Goal: Information Seeking & Learning: Learn about a topic

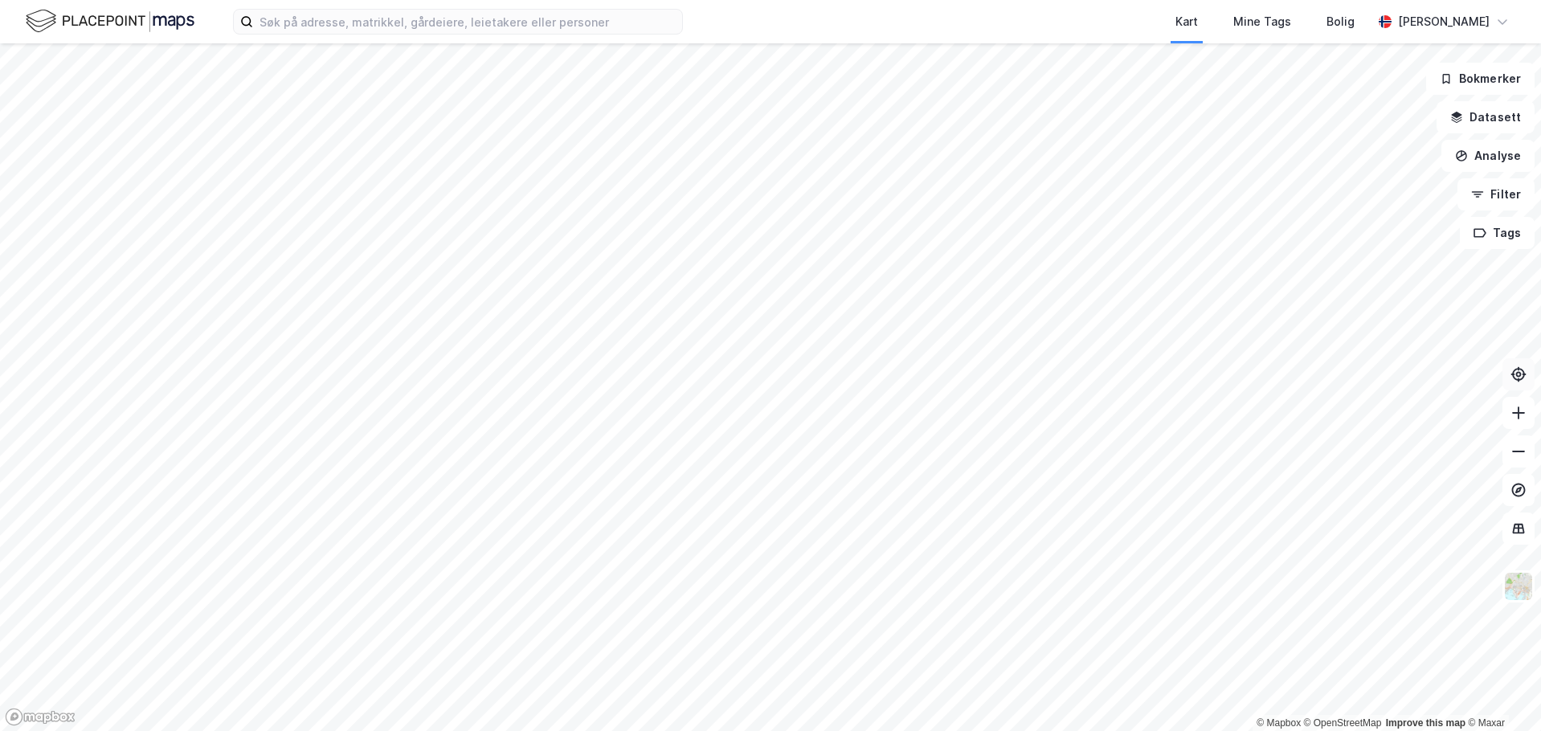
click at [1518, 380] on icon at bounding box center [1519, 374] width 13 height 13
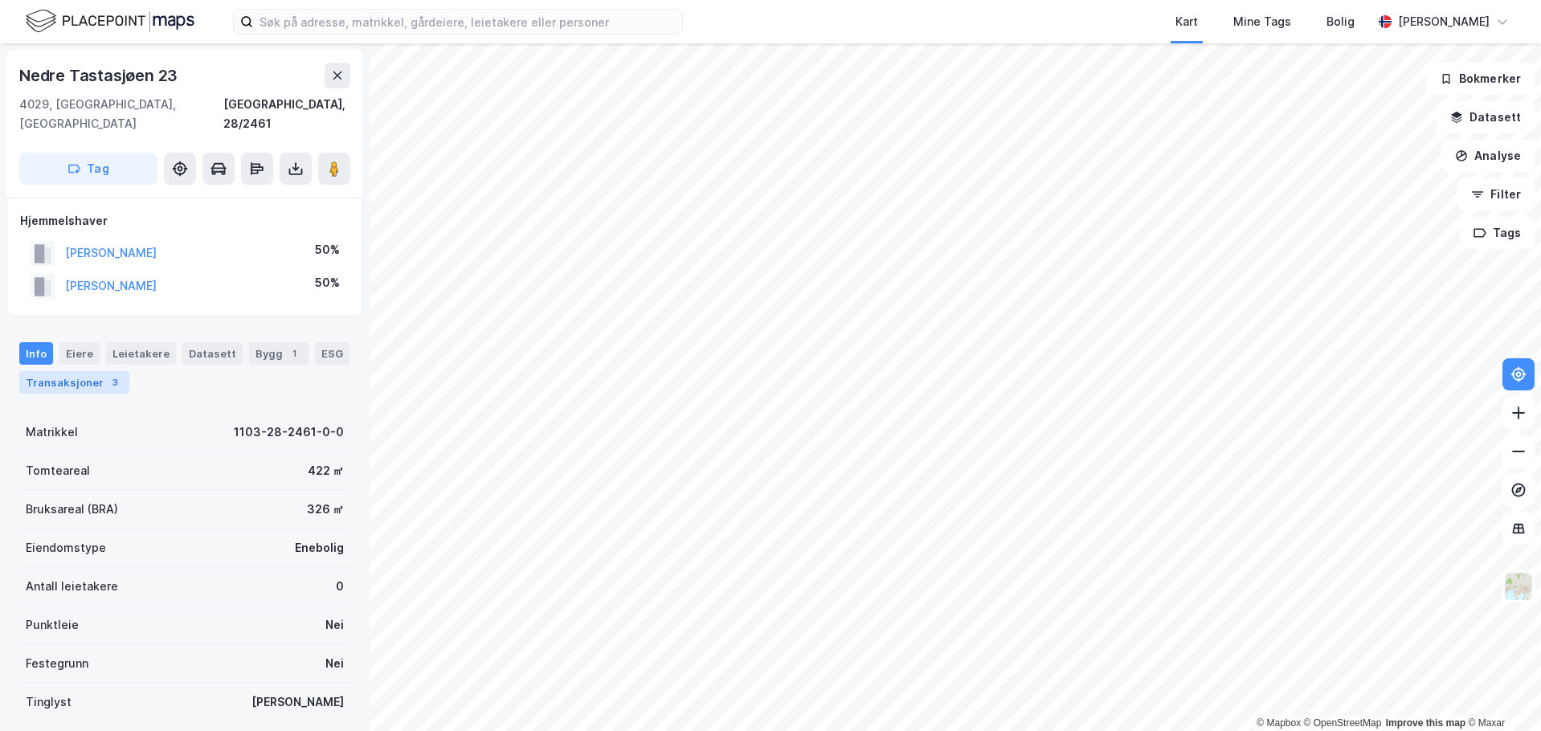
click at [50, 372] on div "Transaksjoner 3" at bounding box center [74, 382] width 110 height 23
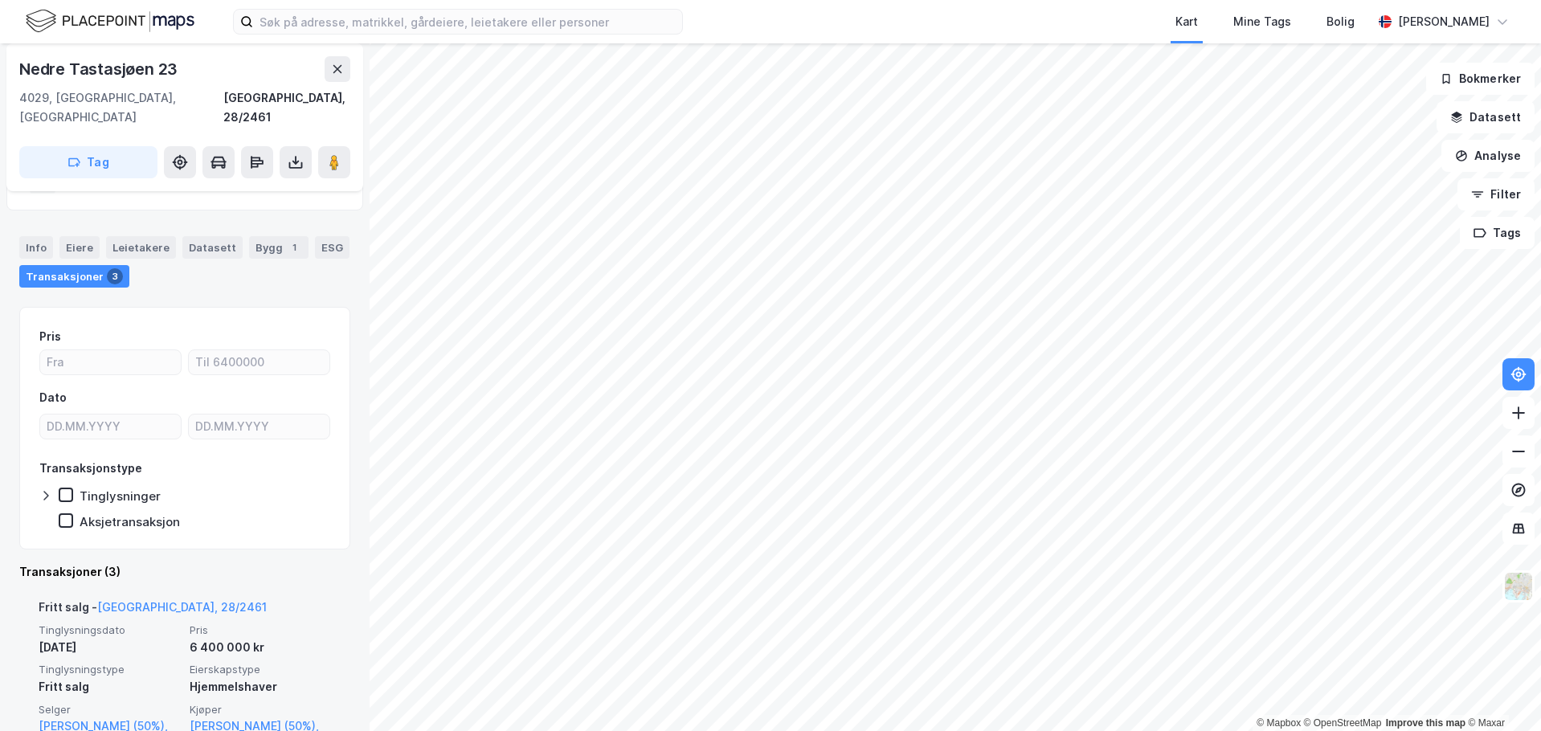
scroll to position [10, 0]
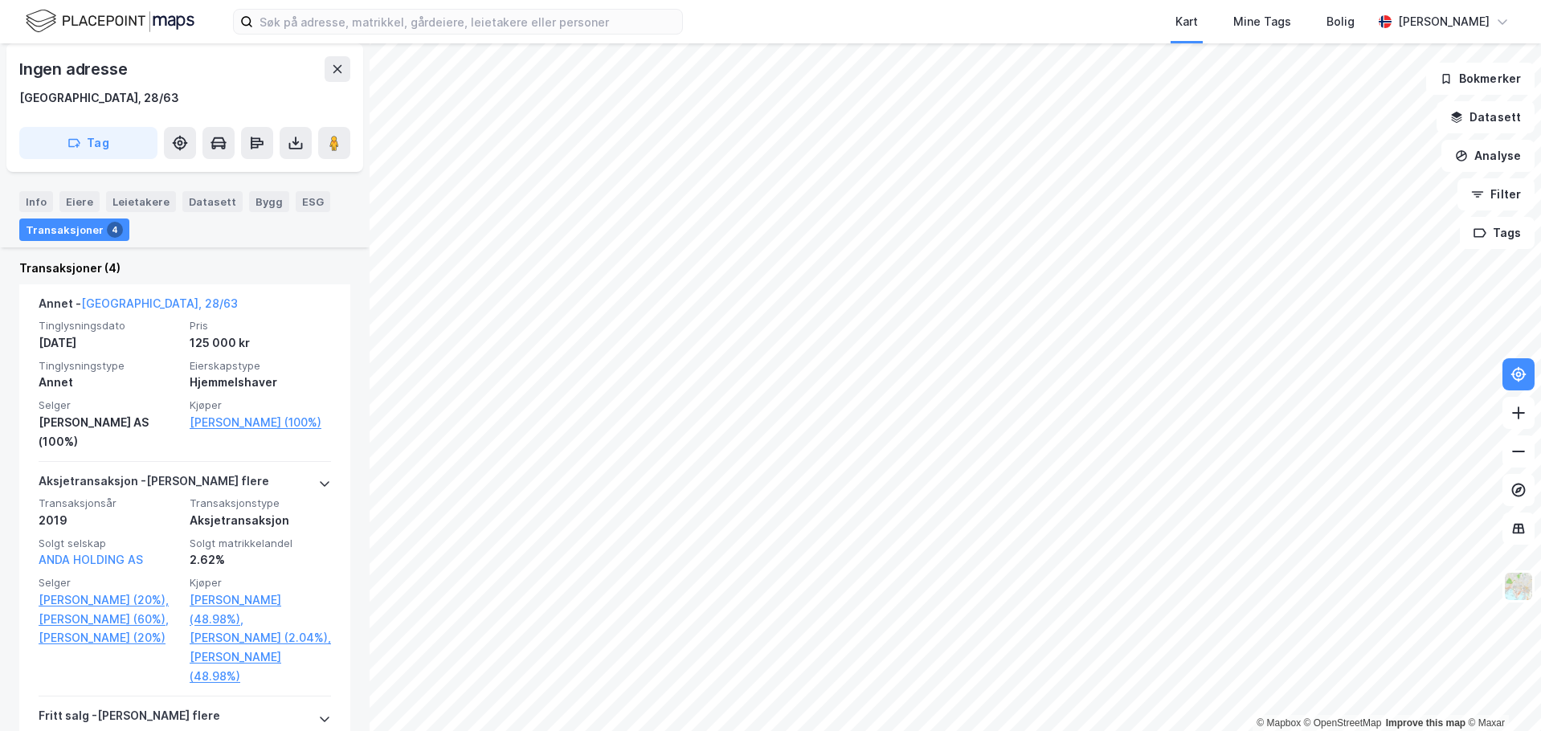
scroll to position [402, 0]
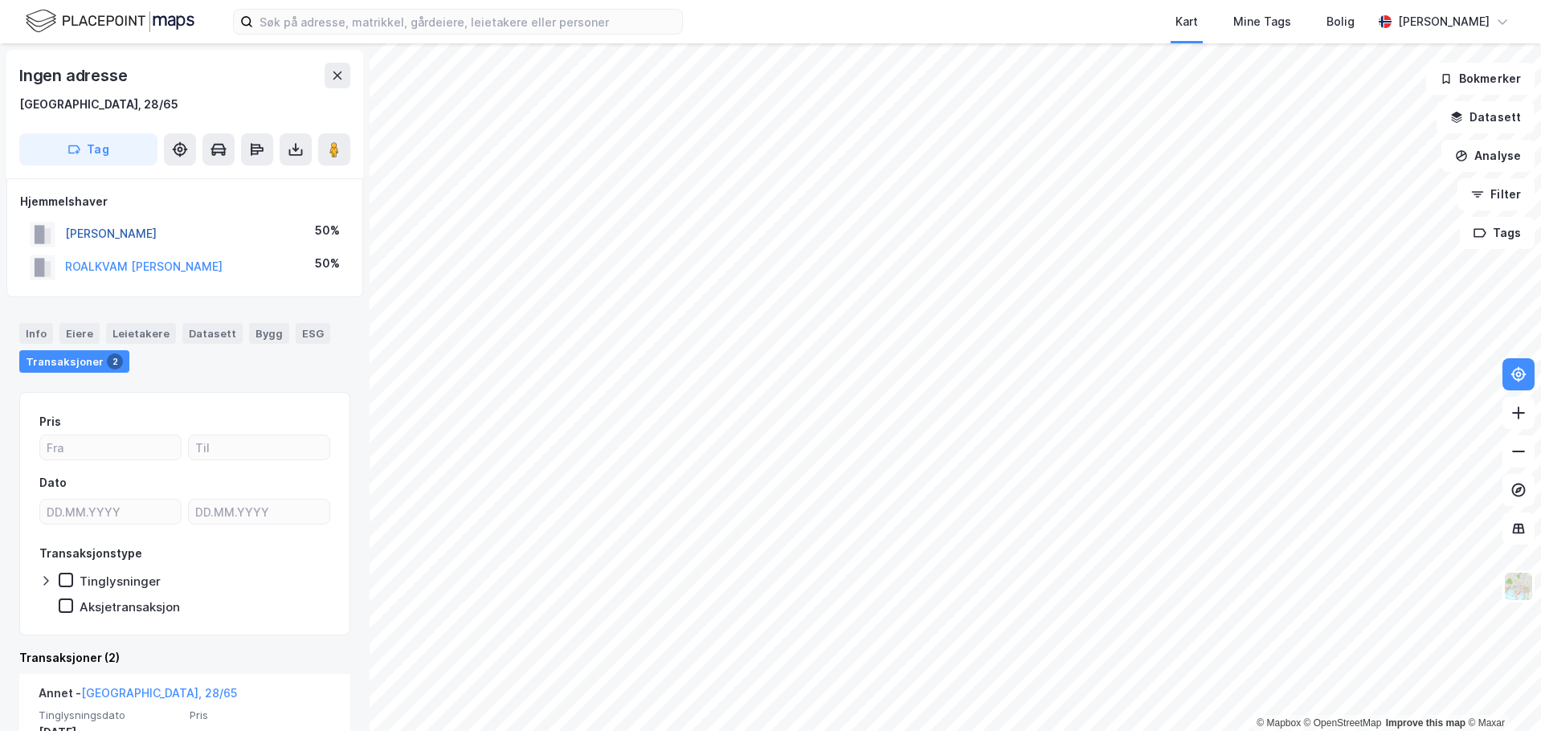
click at [0, 0] on button "[PERSON_NAME]" at bounding box center [0, 0] width 0 height 0
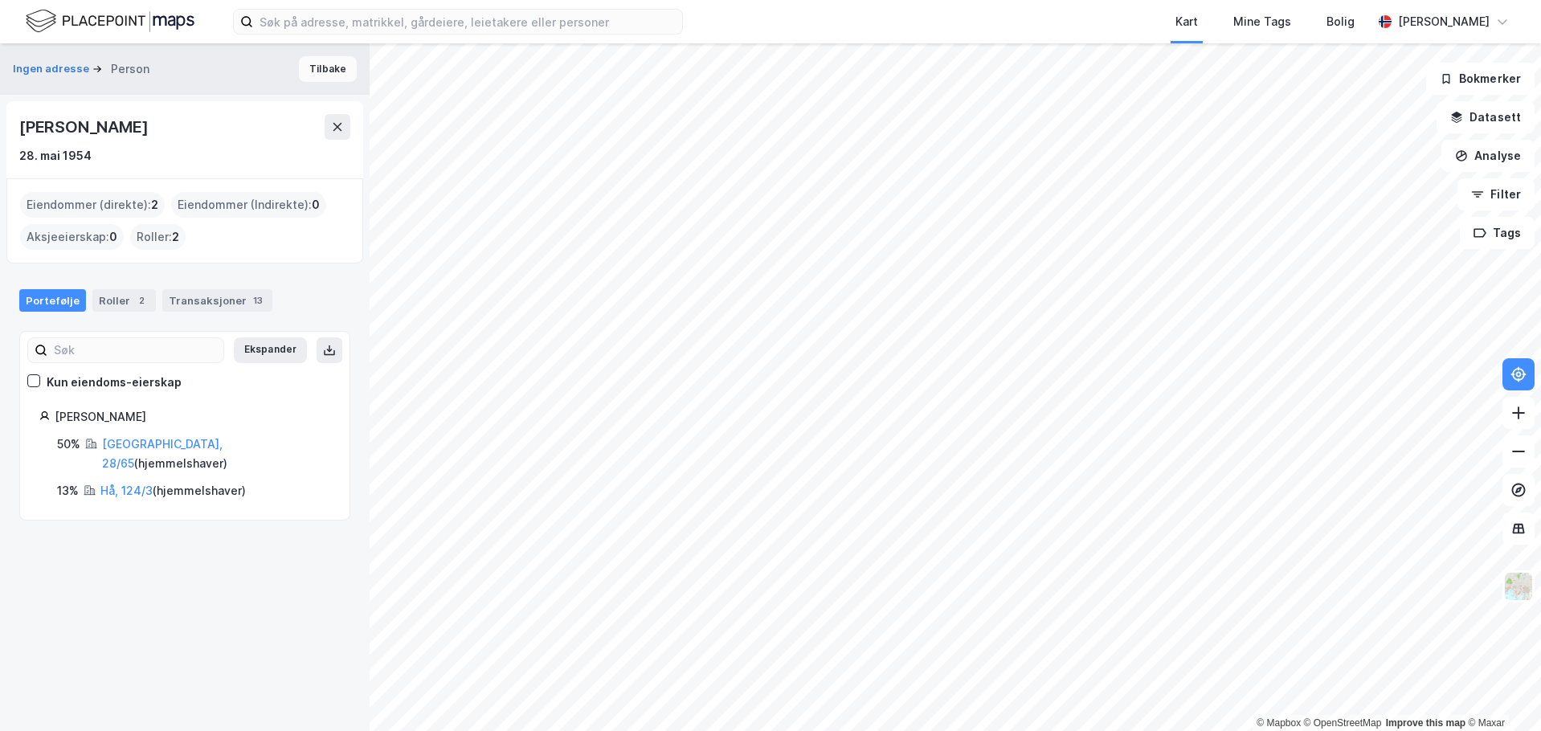
click at [317, 69] on button "Tilbake" at bounding box center [328, 69] width 58 height 26
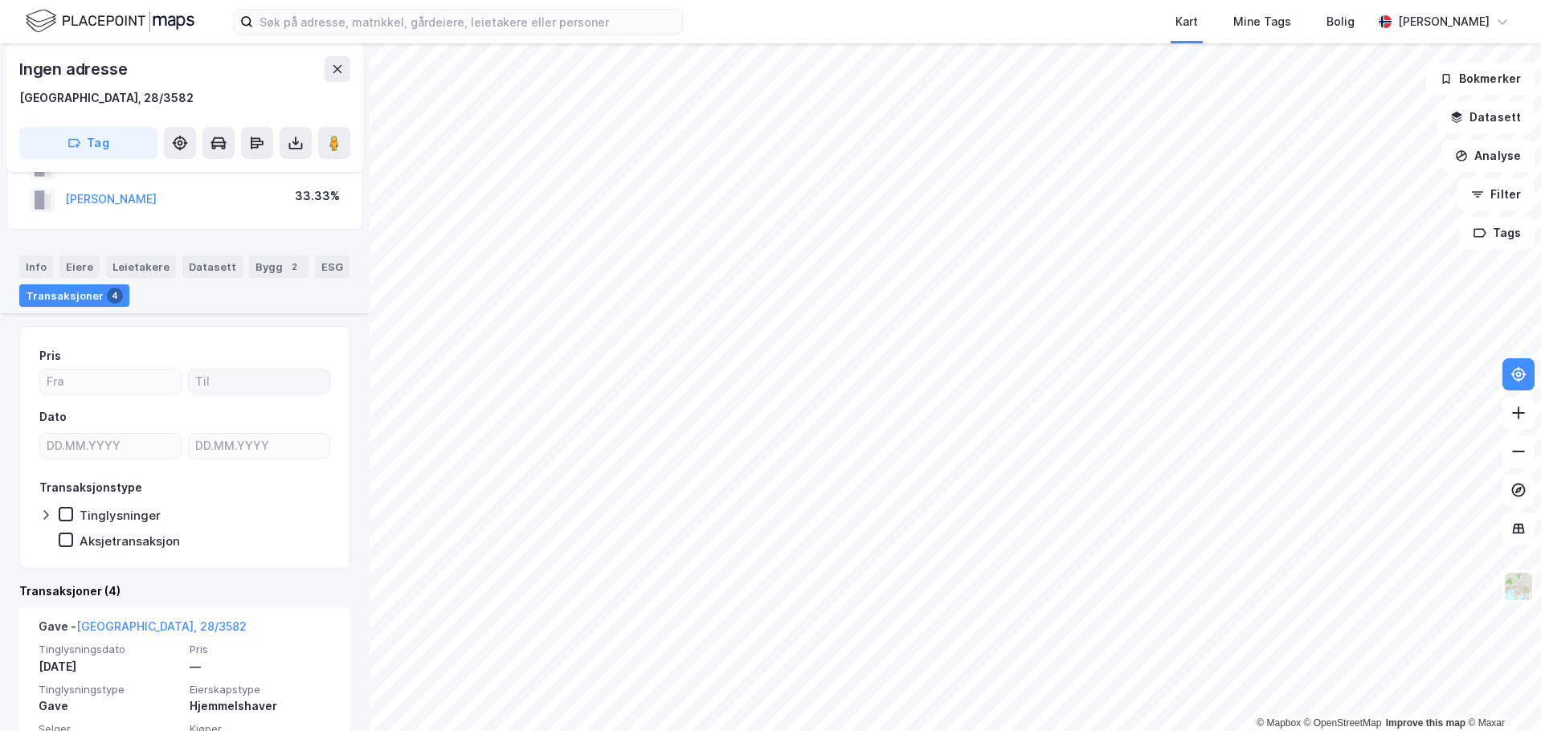
scroll to position [95, 0]
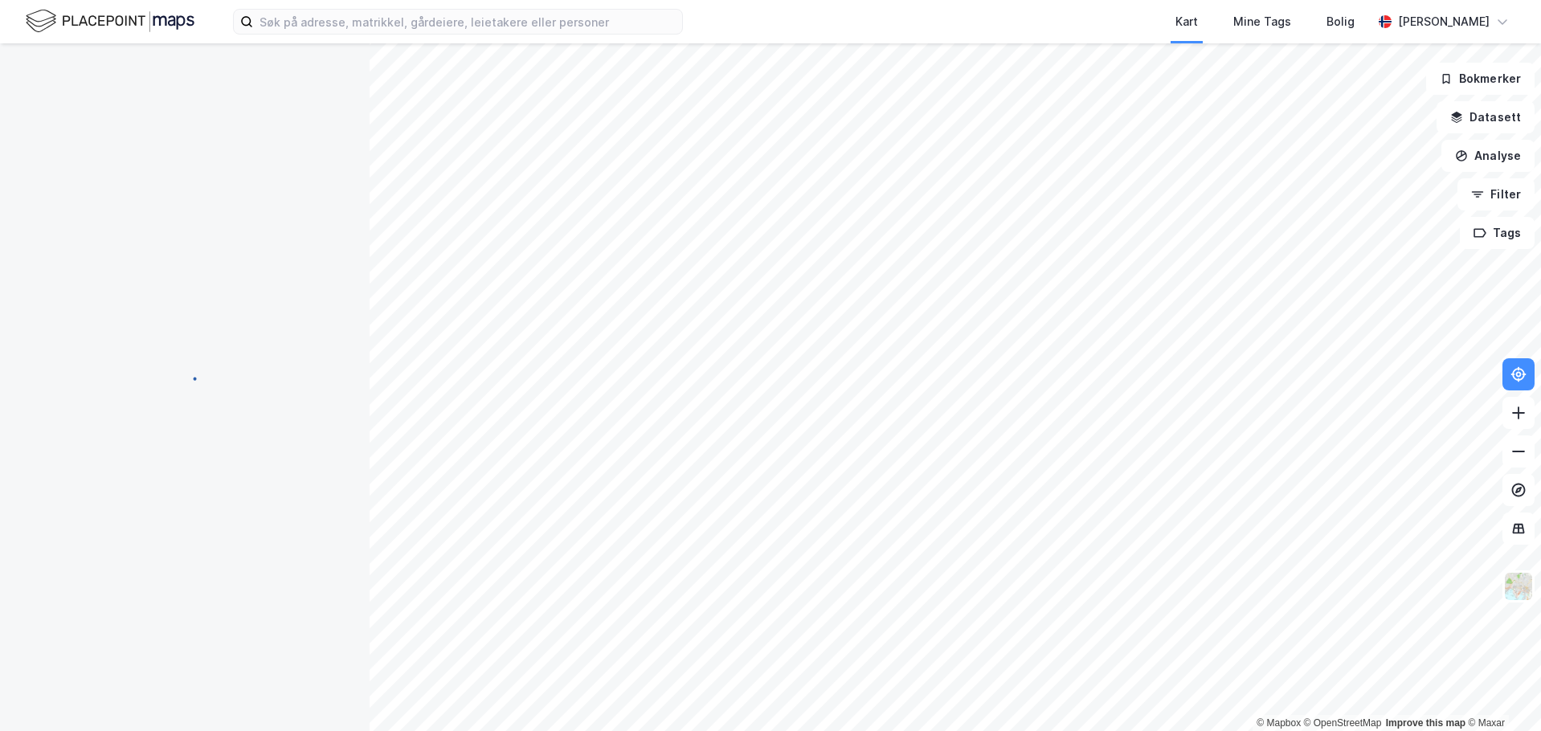
scroll to position [11, 0]
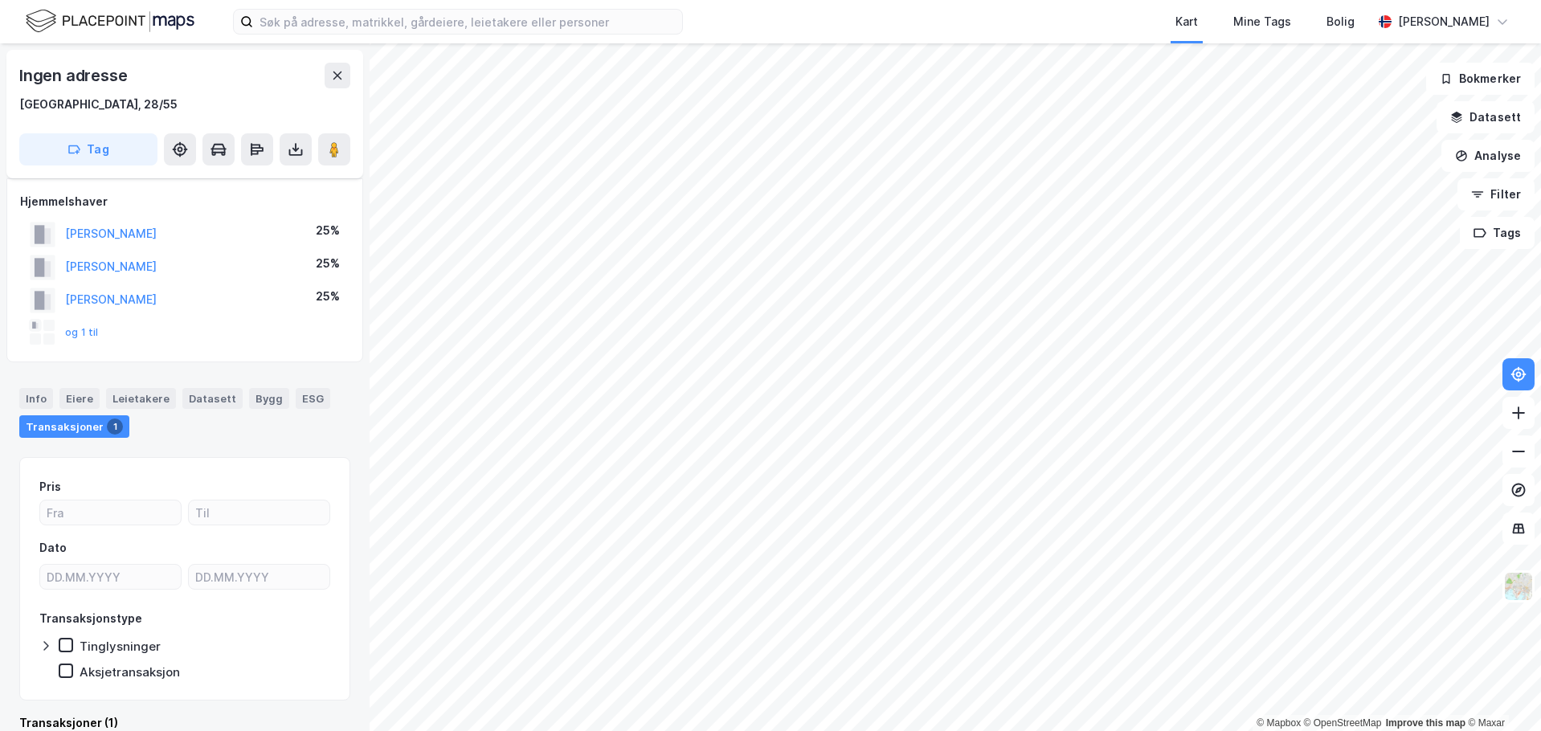
scroll to position [11, 0]
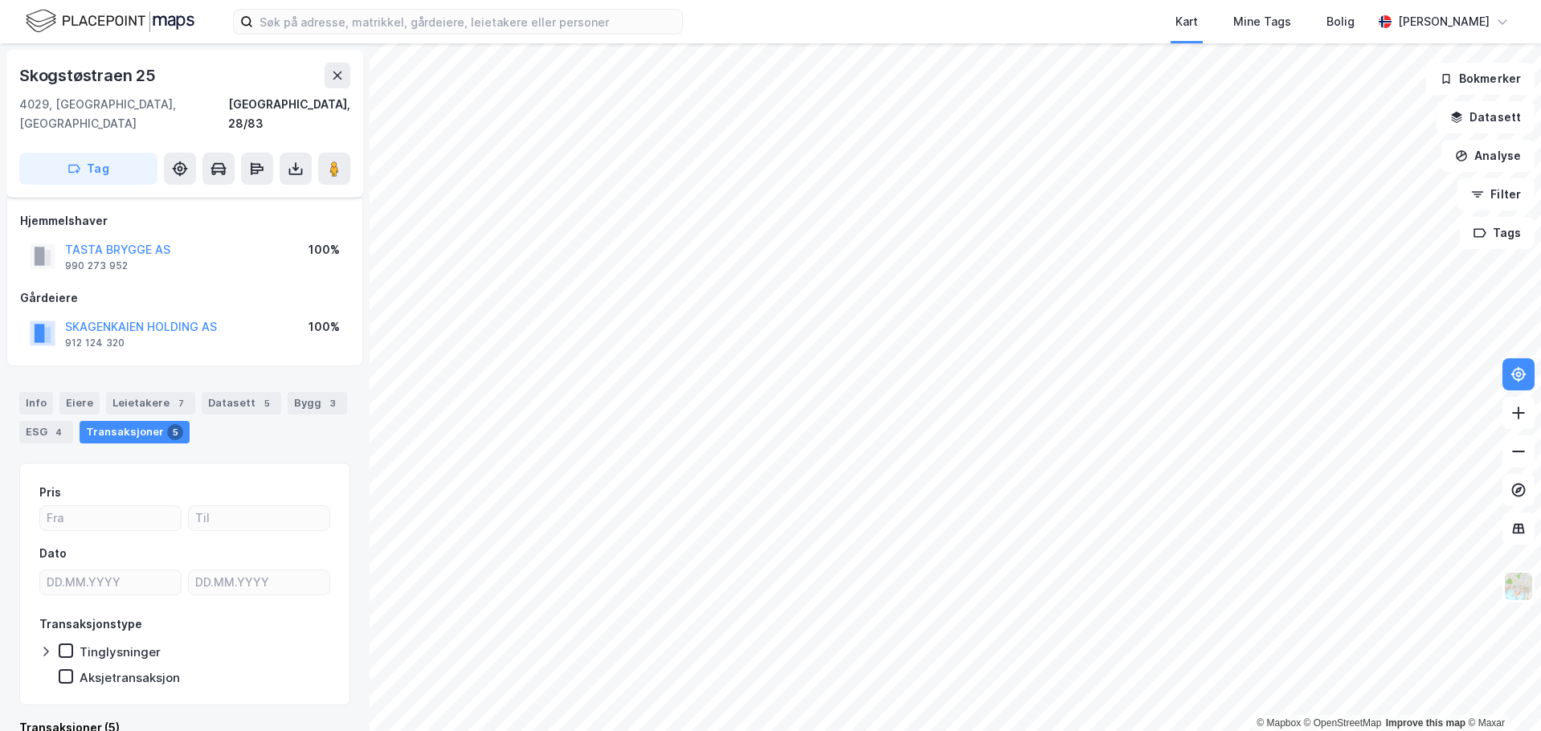
scroll to position [11, 0]
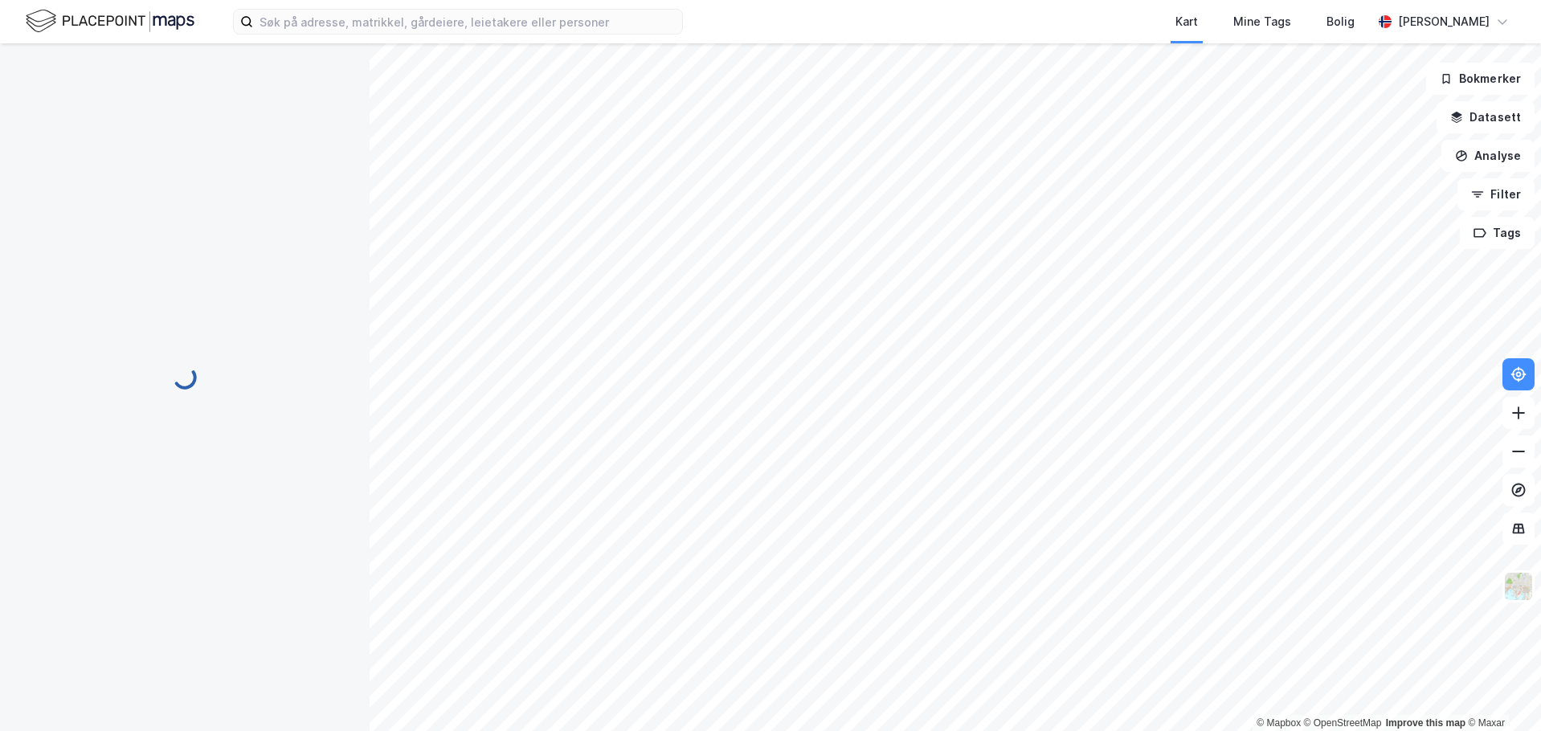
scroll to position [11, 0]
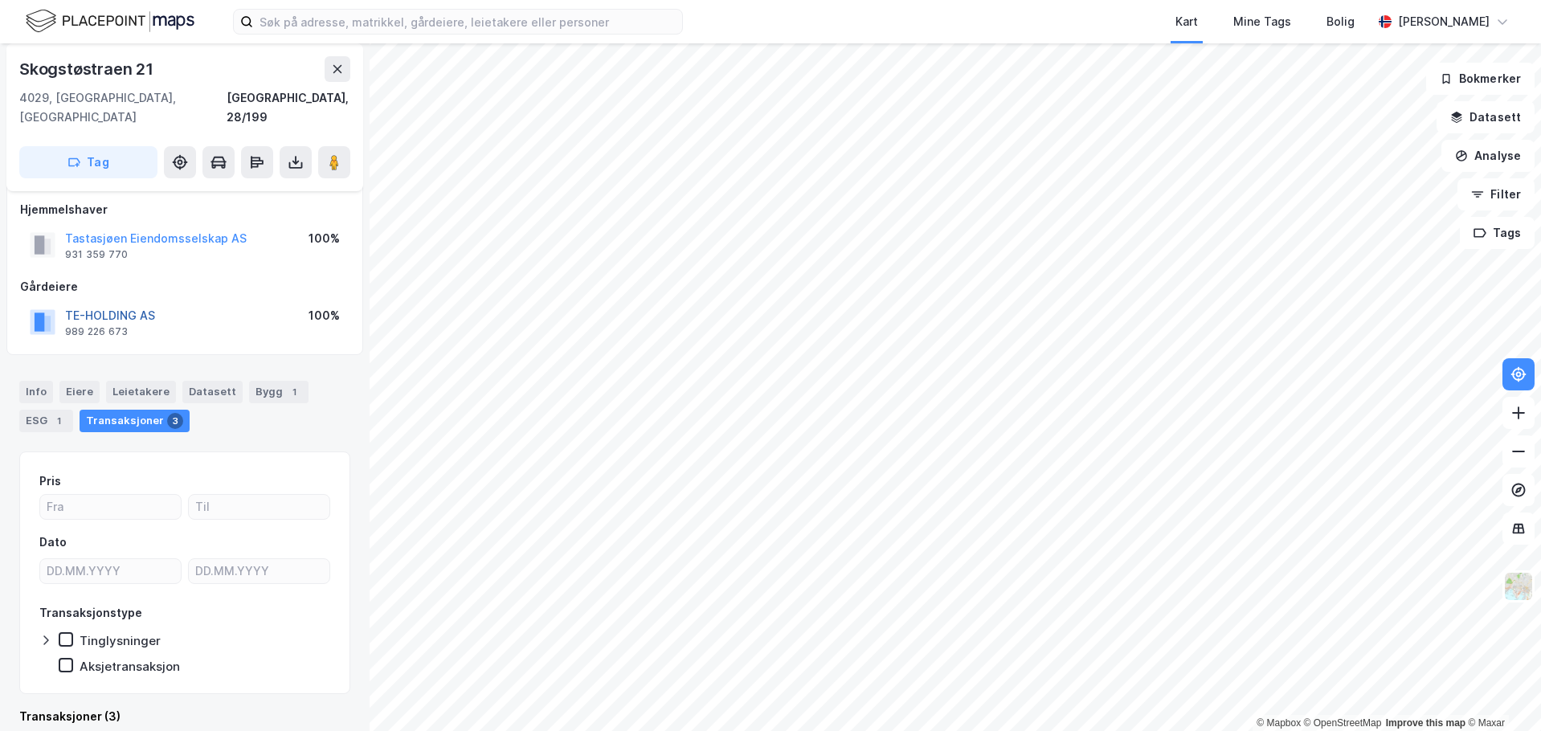
click at [0, 0] on button "TE-HOLDING AS" at bounding box center [0, 0] width 0 height 0
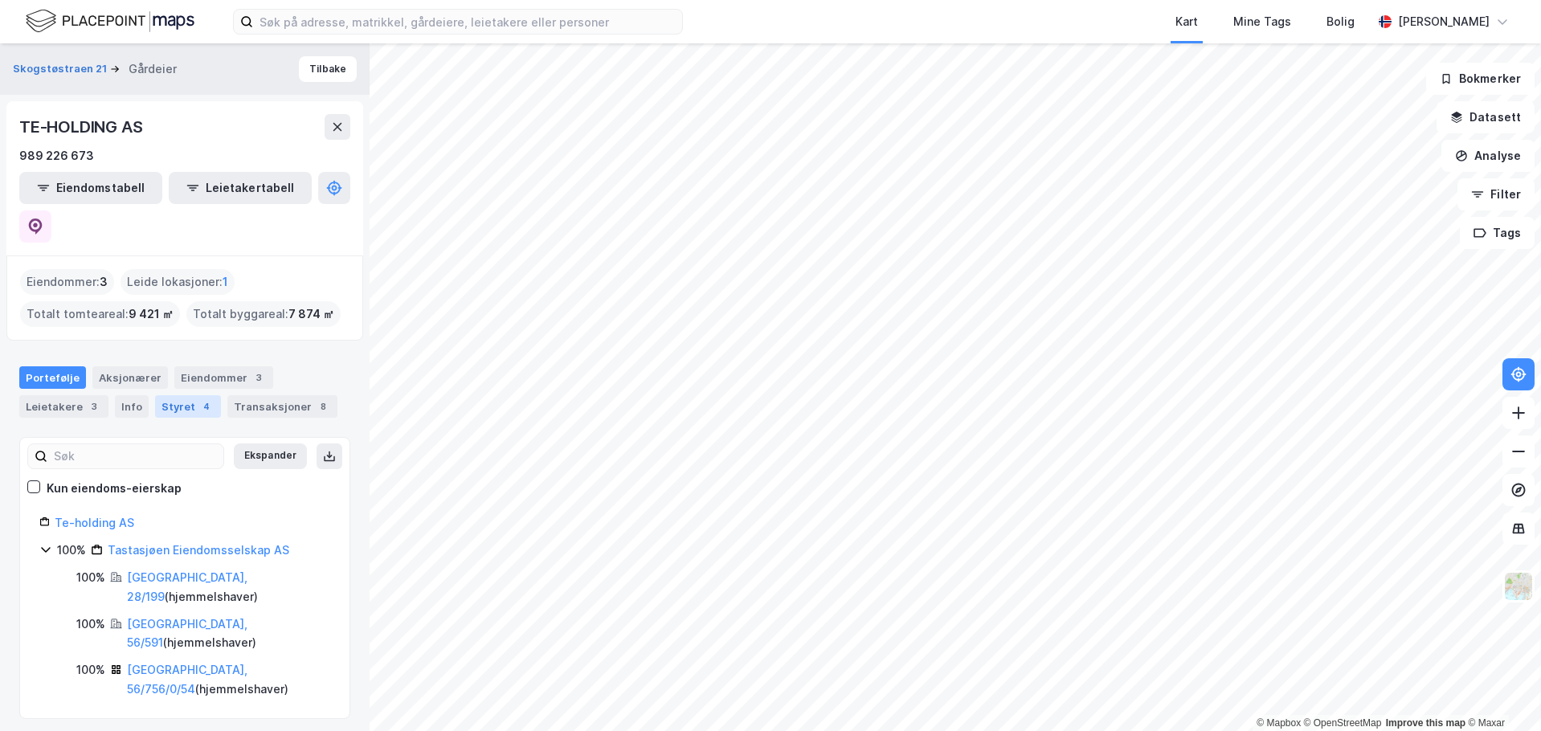
click at [186, 395] on div "Styret 4" at bounding box center [188, 406] width 66 height 23
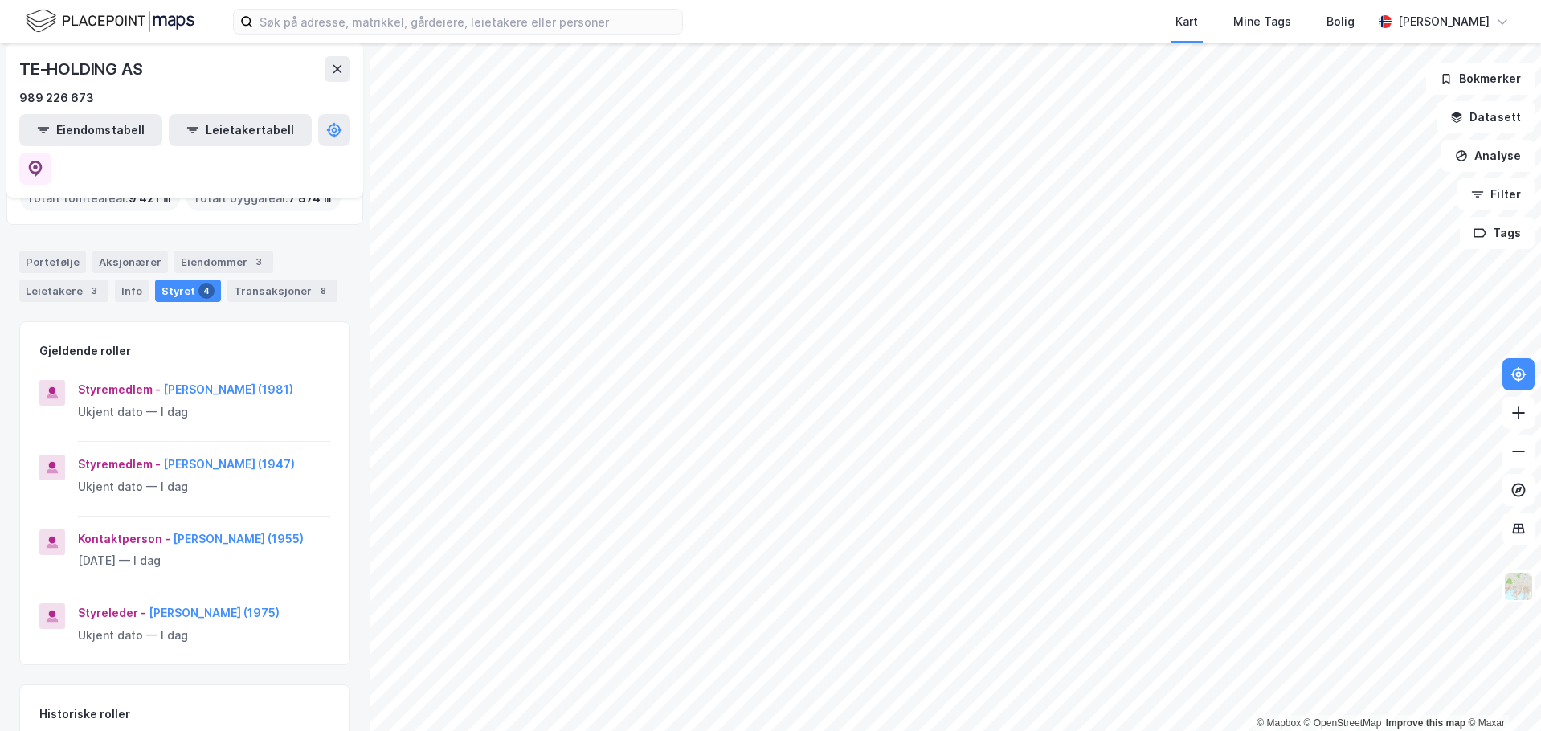
scroll to position [161, 0]
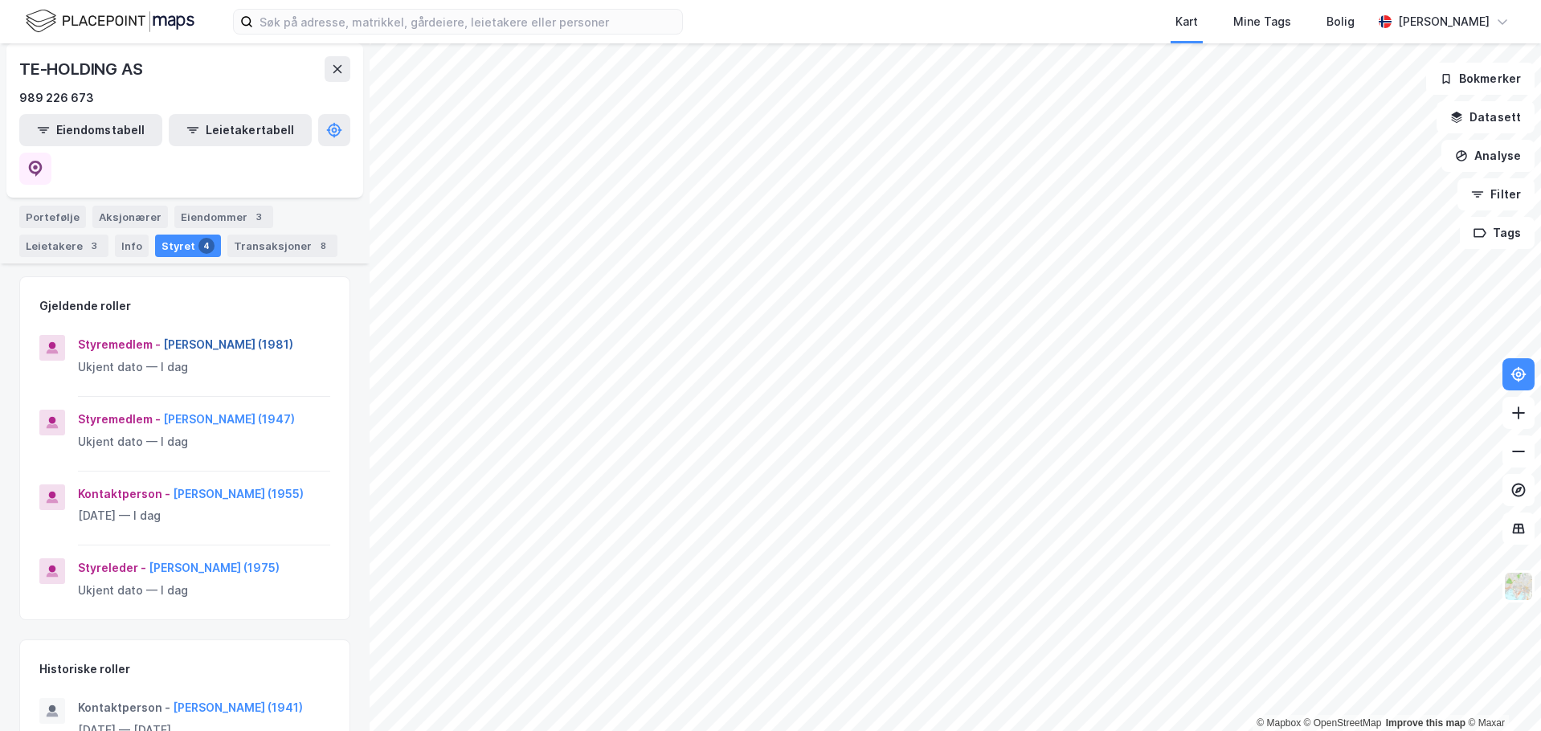
click at [0, 0] on button "[PERSON_NAME] (1981)" at bounding box center [0, 0] width 0 height 0
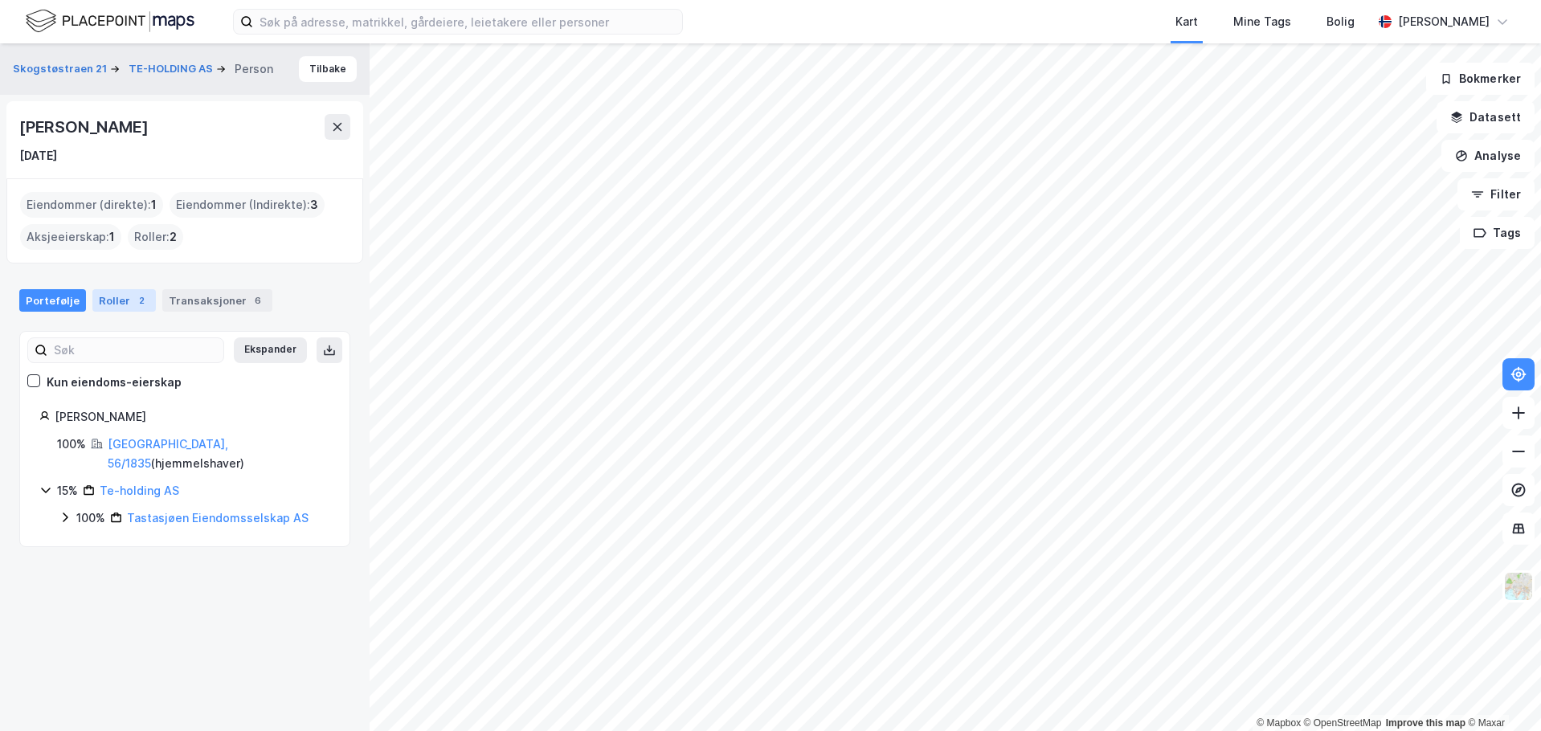
click at [119, 301] on div "Roller 2" at bounding box center [123, 300] width 63 height 23
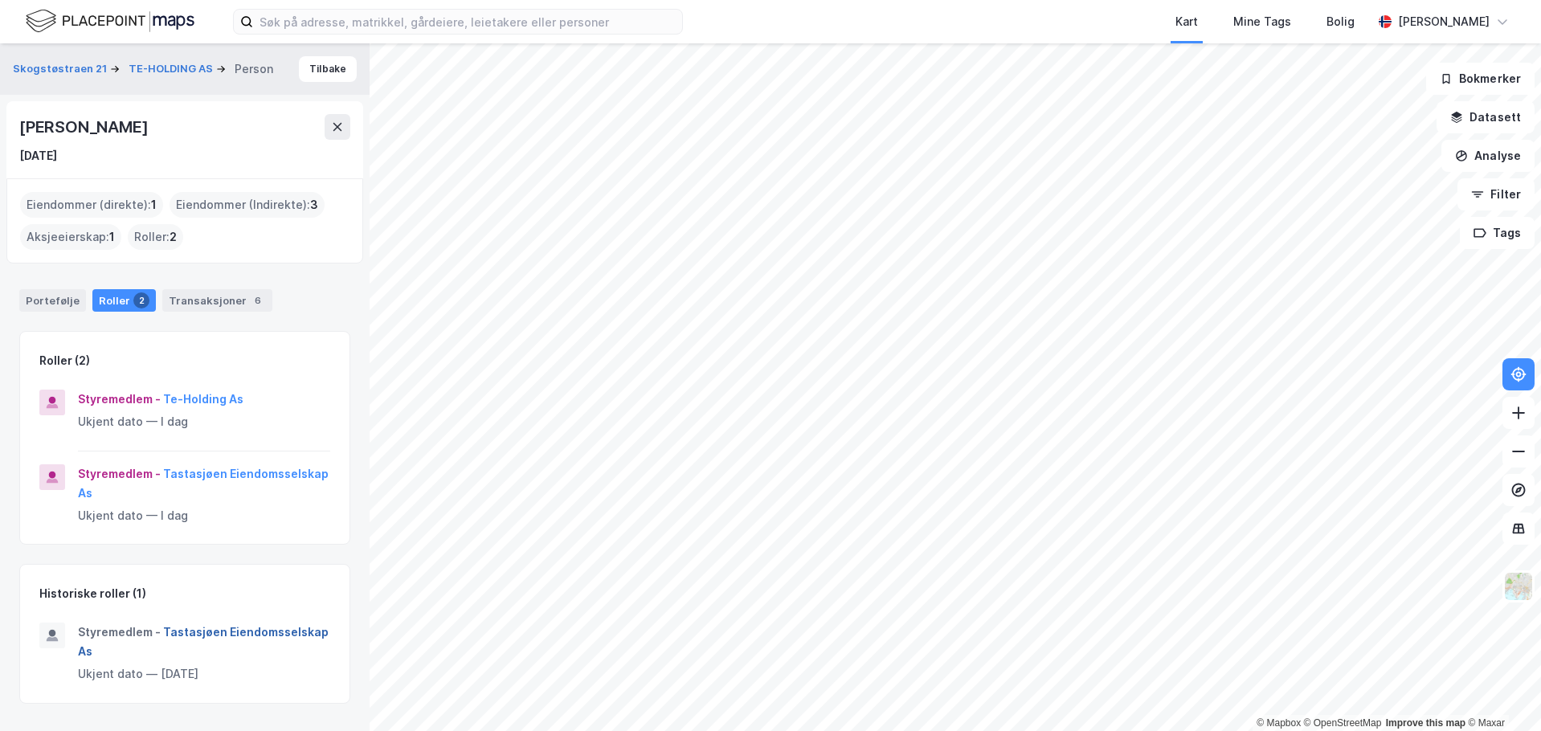
click at [0, 0] on button "Tastasjøen Eiendomsselskap As" at bounding box center [0, 0] width 0 height 0
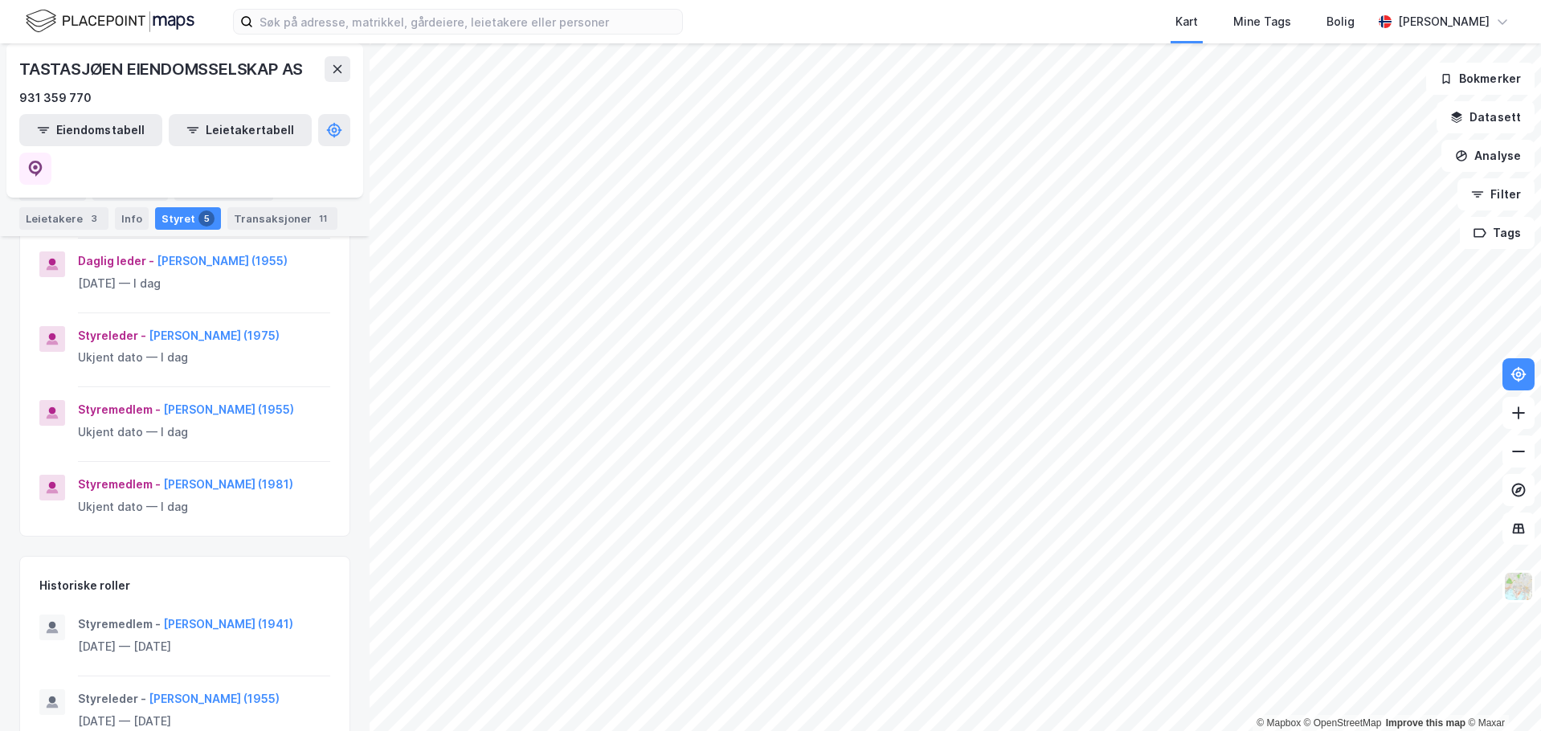
scroll to position [321, 0]
click at [0, 0] on button "[PERSON_NAME] (1981)" at bounding box center [0, 0] width 0 height 0
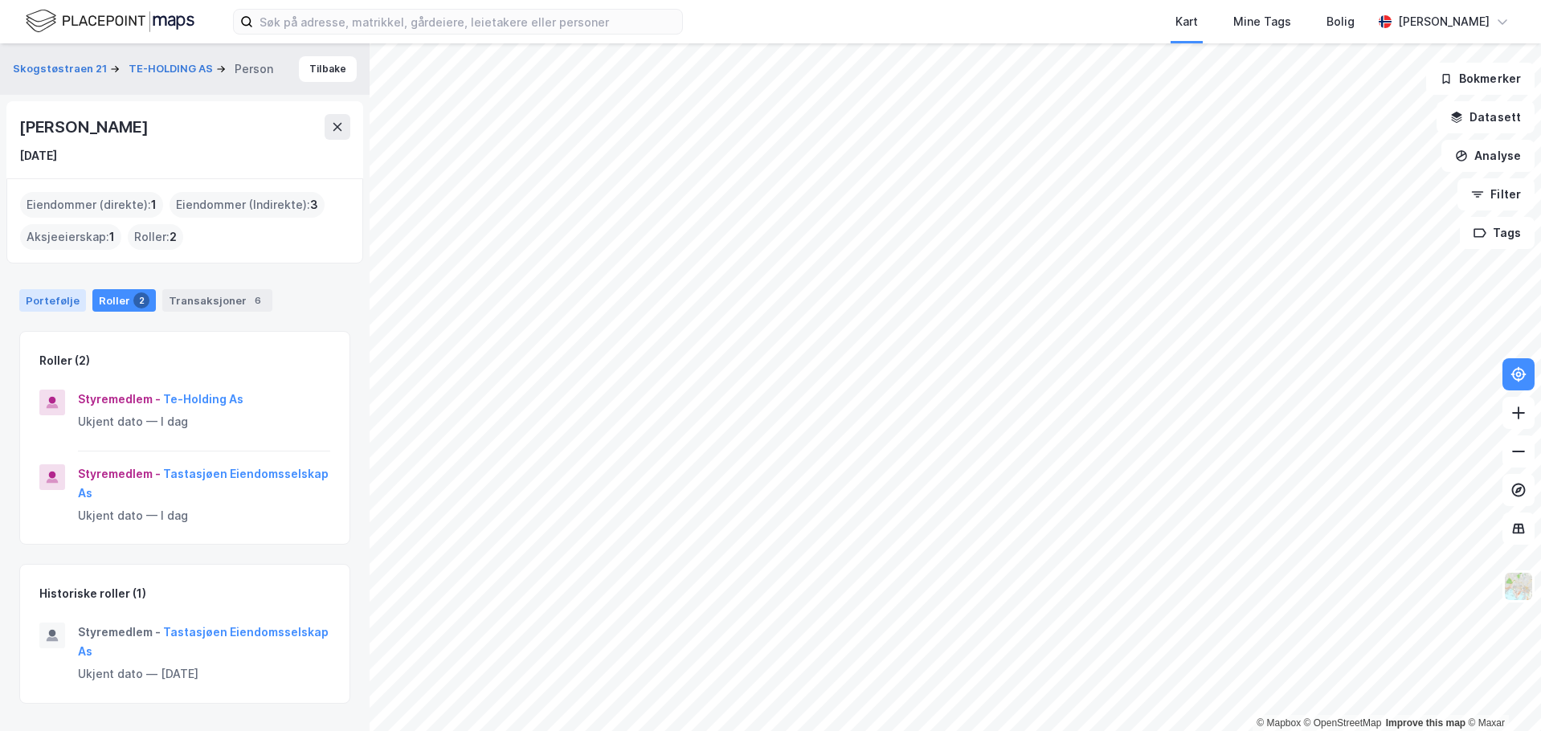
click at [52, 297] on div "Portefølje" at bounding box center [52, 300] width 67 height 23
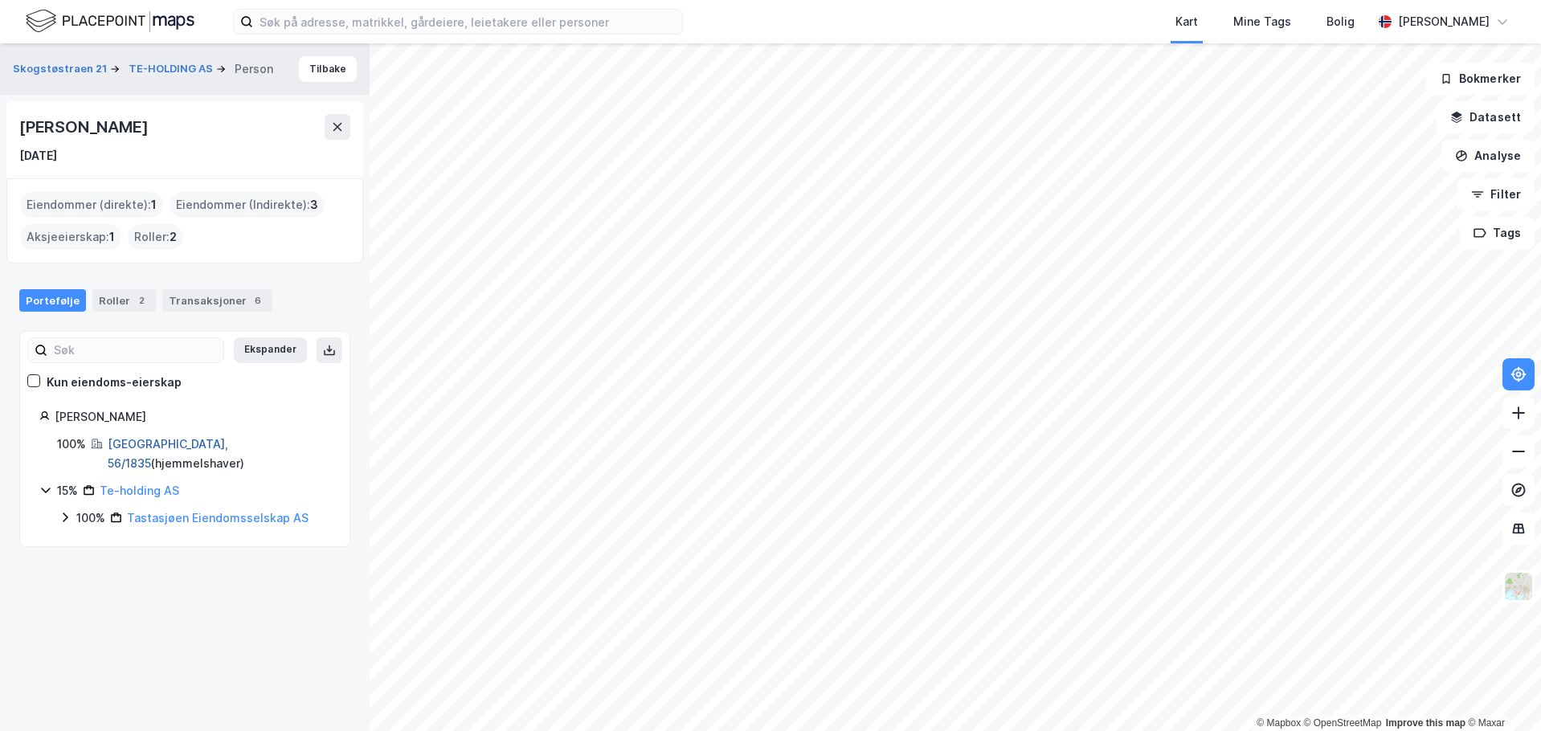
click at [155, 440] on link "[GEOGRAPHIC_DATA], 56/1835" at bounding box center [168, 453] width 121 height 33
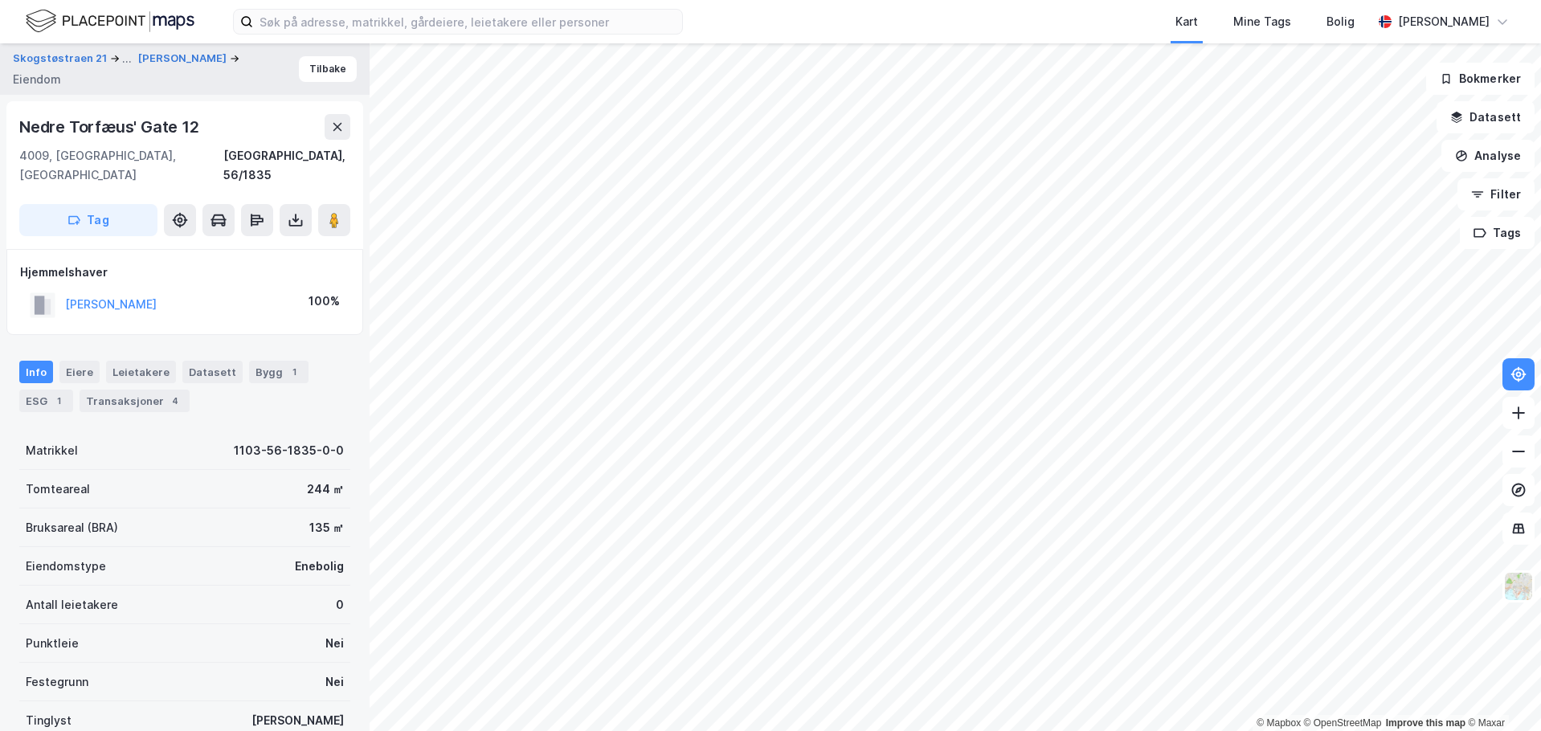
scroll to position [11, 0]
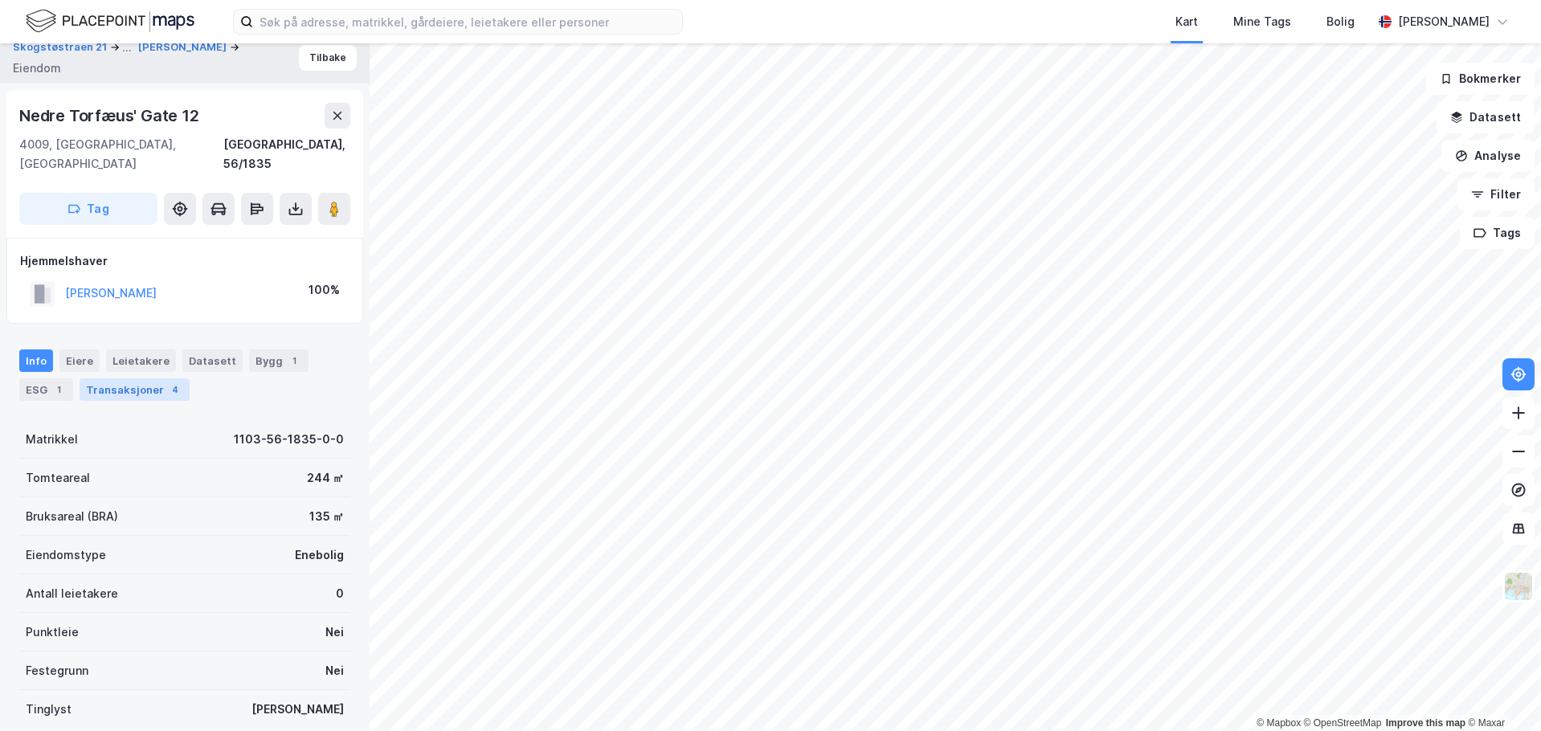
click at [135, 379] on div "Transaksjoner 4" at bounding box center [135, 390] width 110 height 23
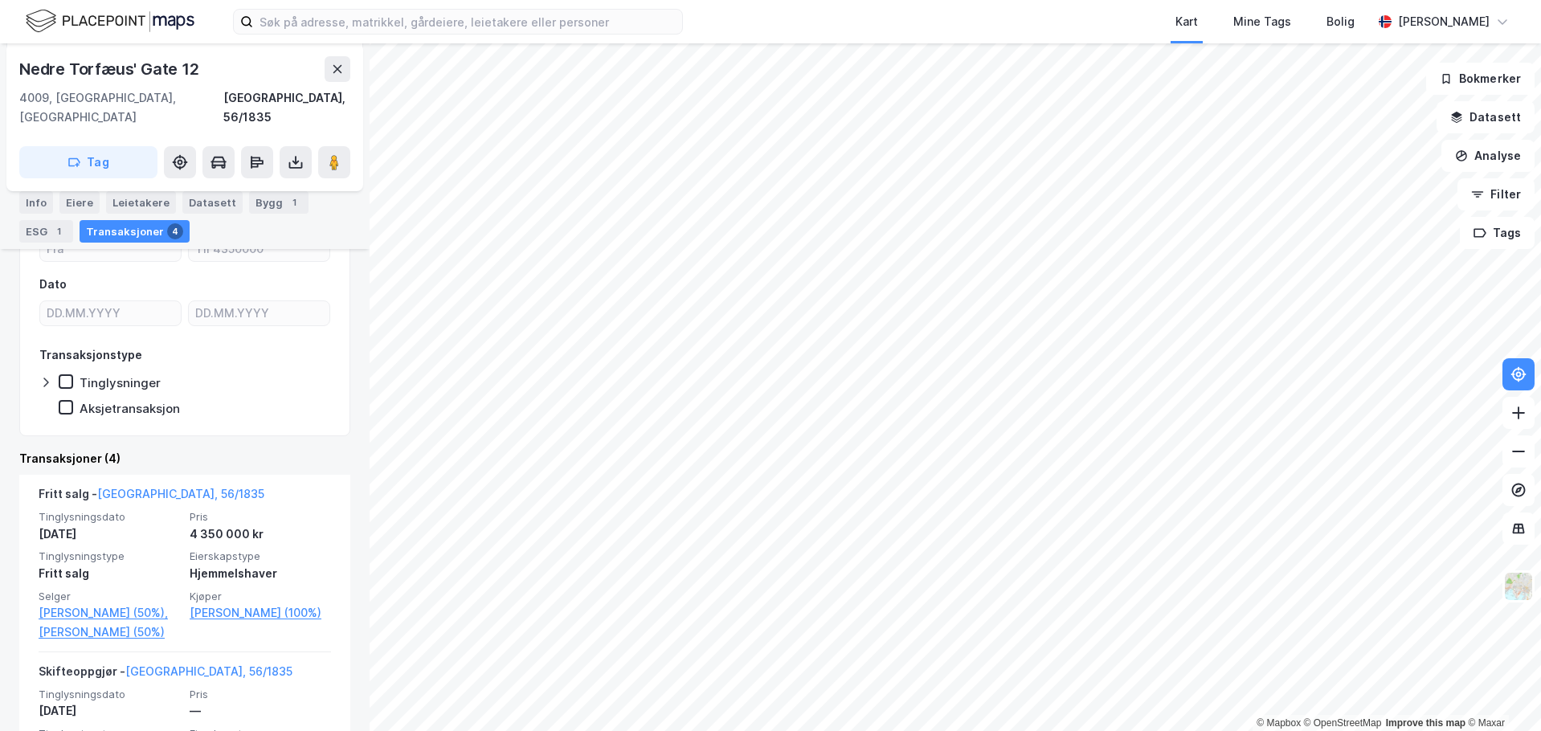
scroll to position [241, 0]
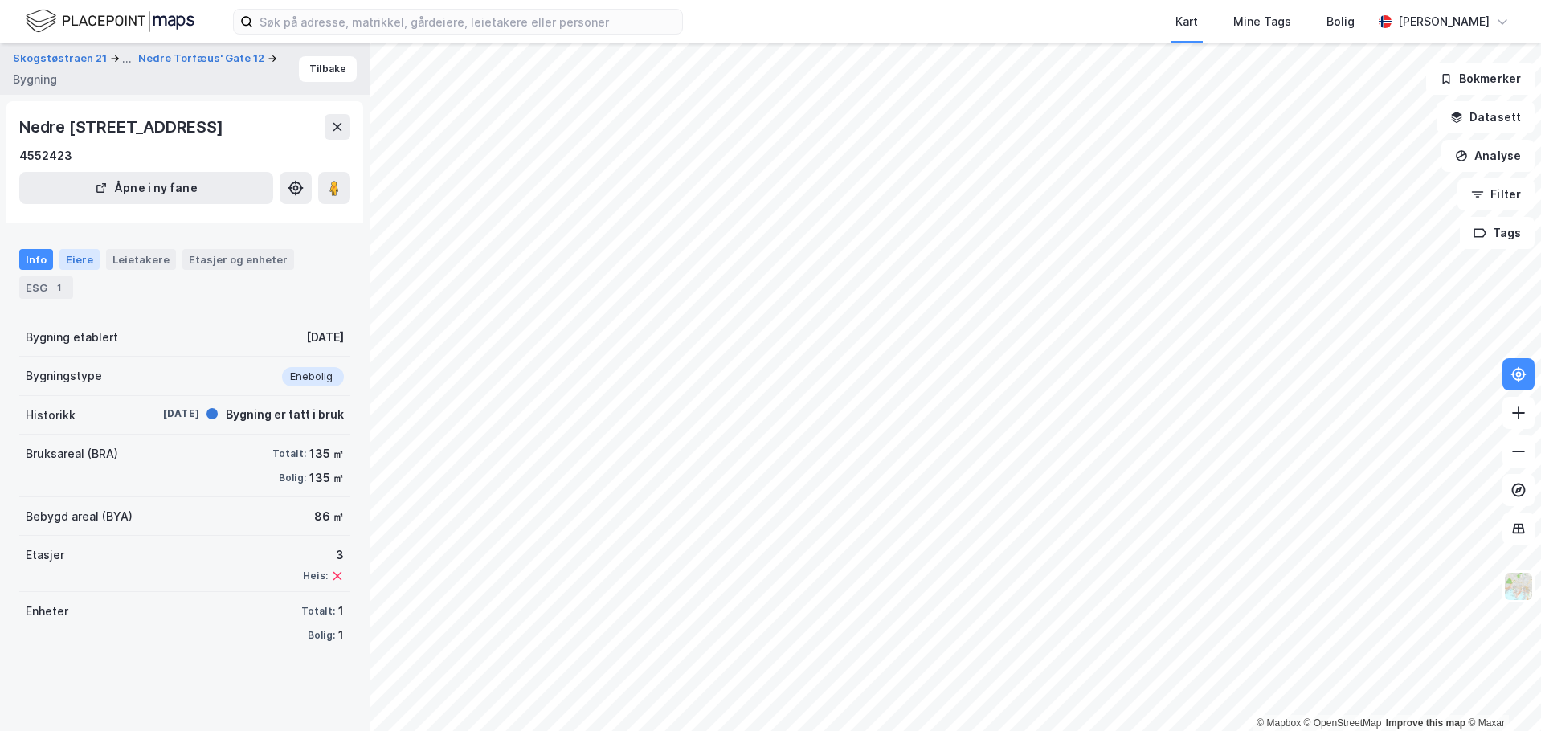
click at [83, 270] on div "Eiere" at bounding box center [79, 259] width 40 height 21
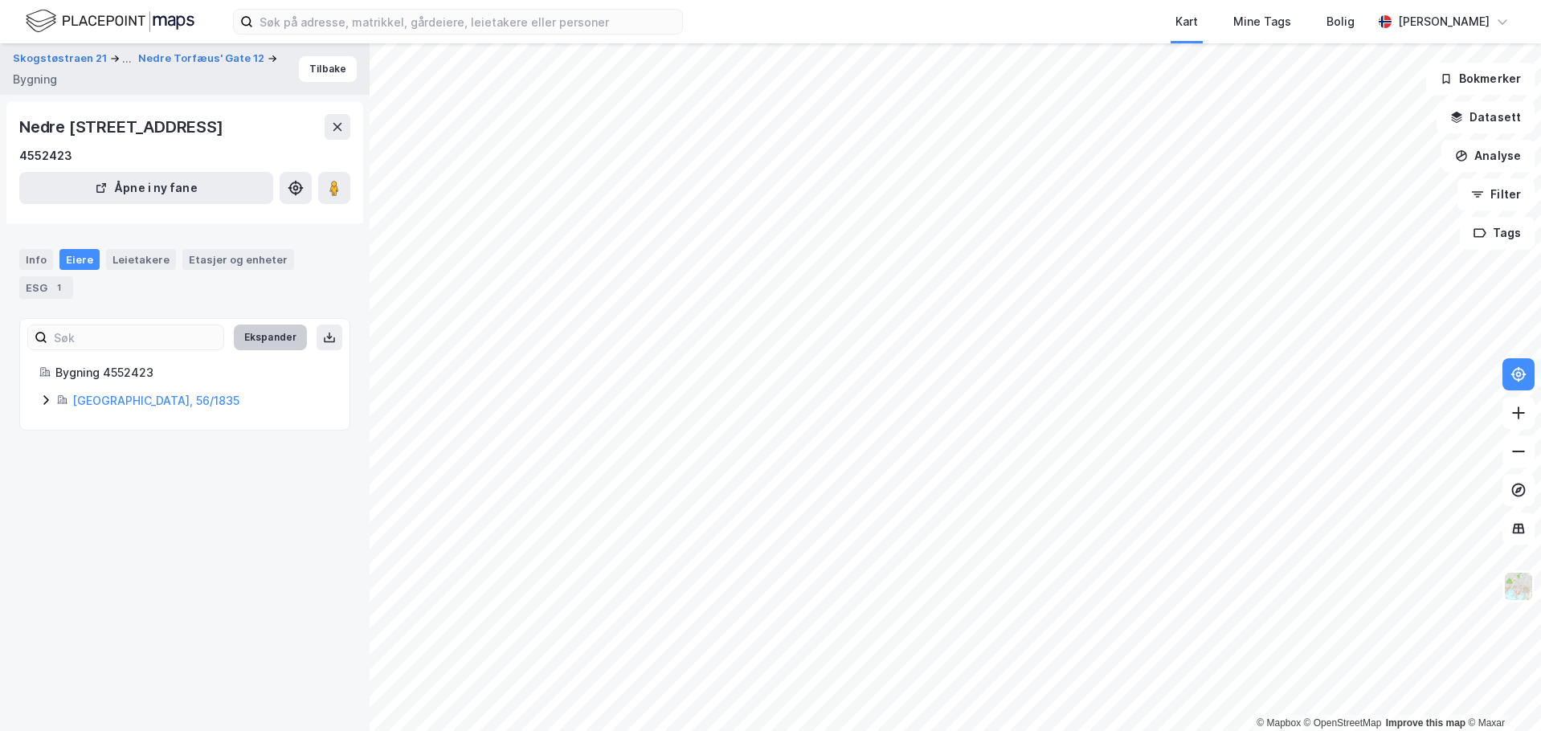
click at [252, 350] on button "Ekspander" at bounding box center [270, 338] width 73 height 26
click at [307, 74] on button "Tilbake" at bounding box center [328, 69] width 58 height 26
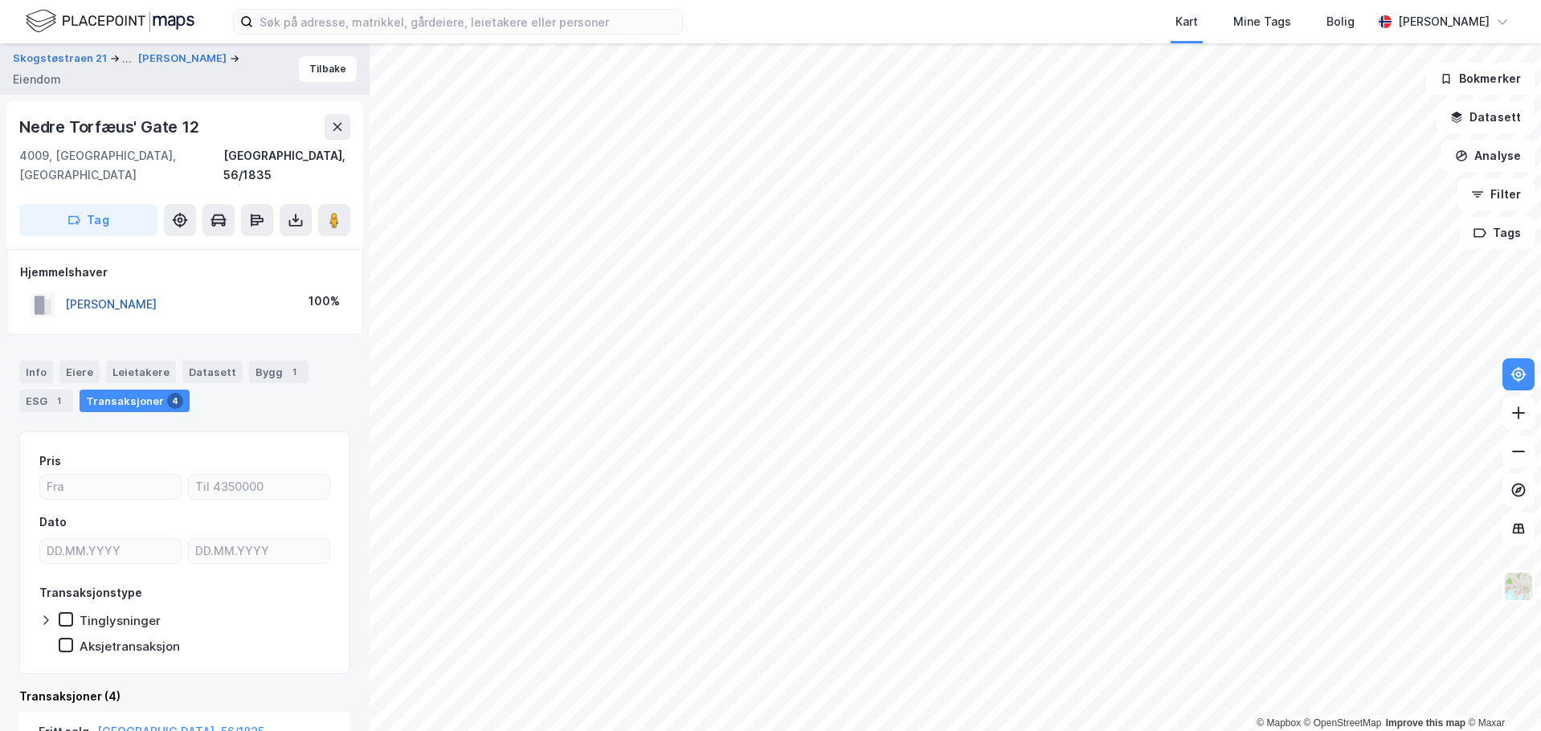
click at [0, 0] on button "[PERSON_NAME]" at bounding box center [0, 0] width 0 height 0
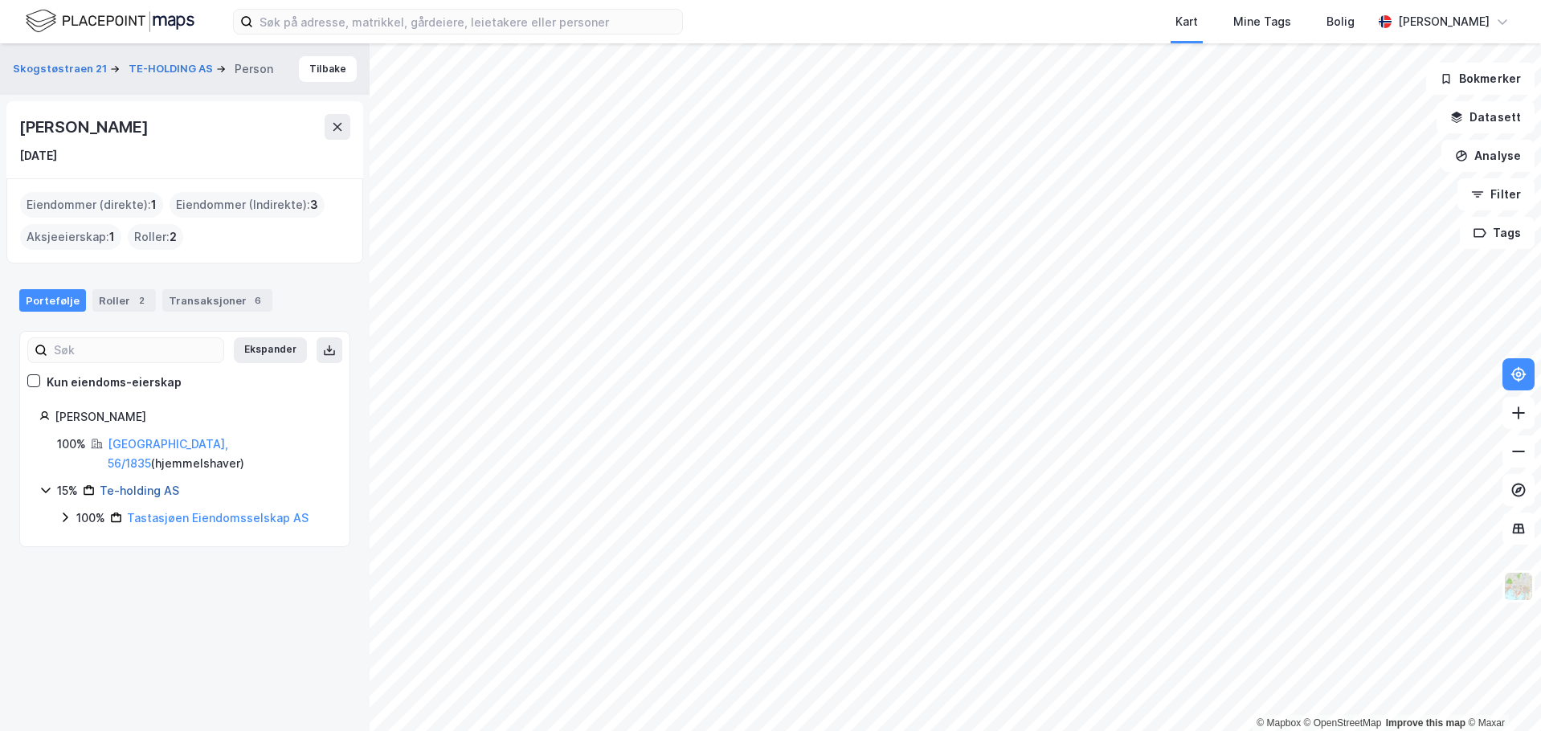
click at [152, 484] on link "Te-holding AS" at bounding box center [140, 491] width 80 height 14
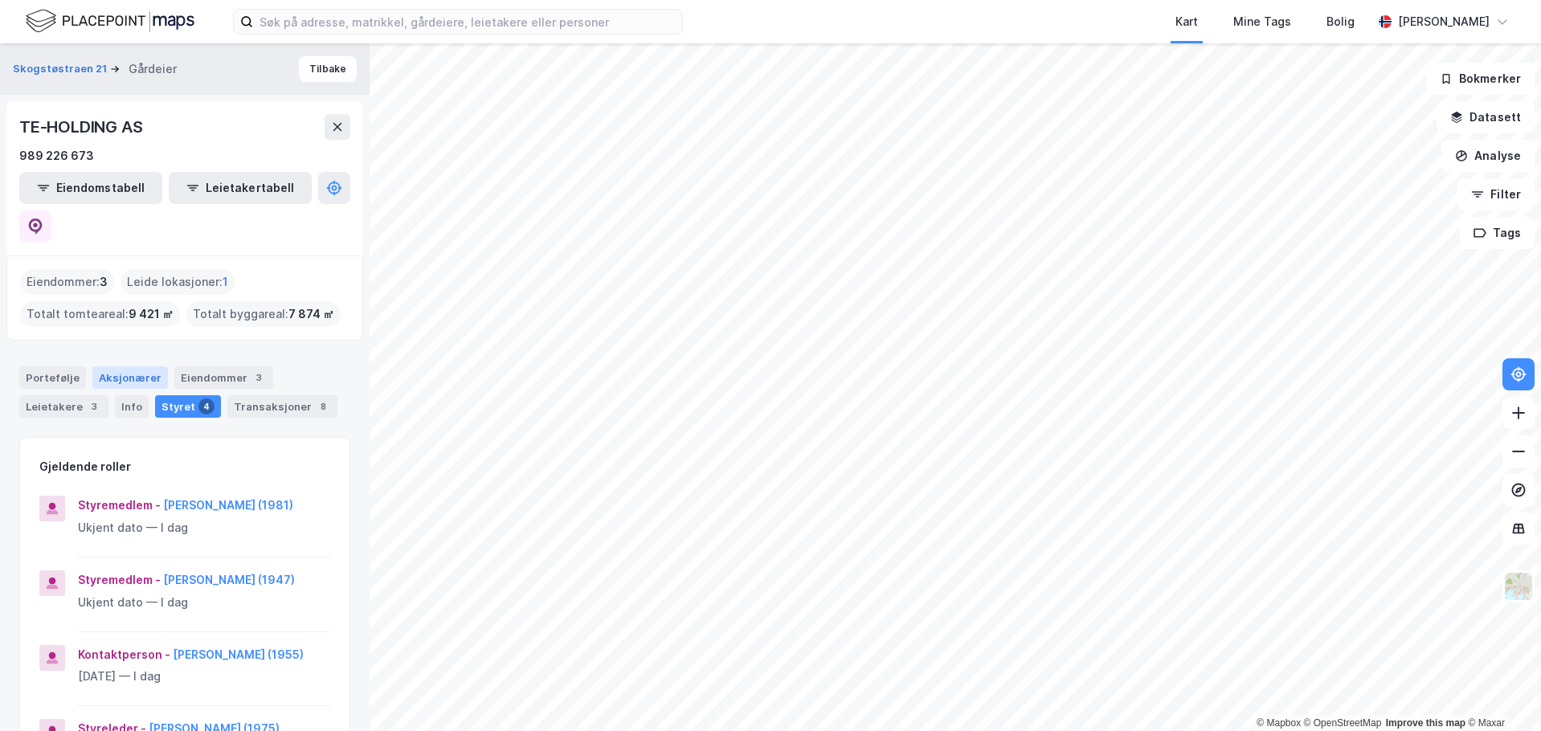
click at [106, 366] on div "Aksjonærer" at bounding box center [130, 377] width 76 height 23
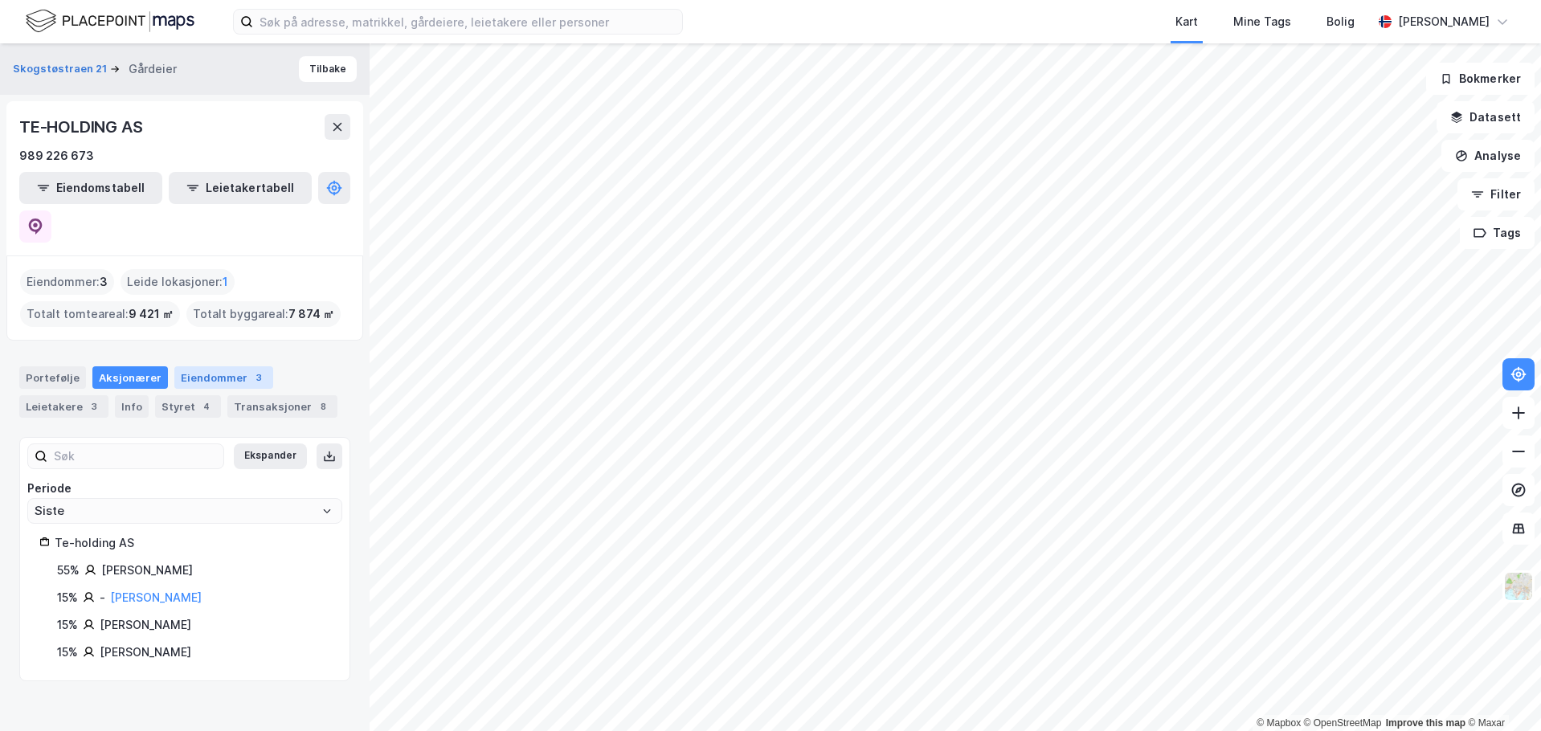
click at [221, 366] on div "Eiendommer 3" at bounding box center [223, 377] width 99 height 23
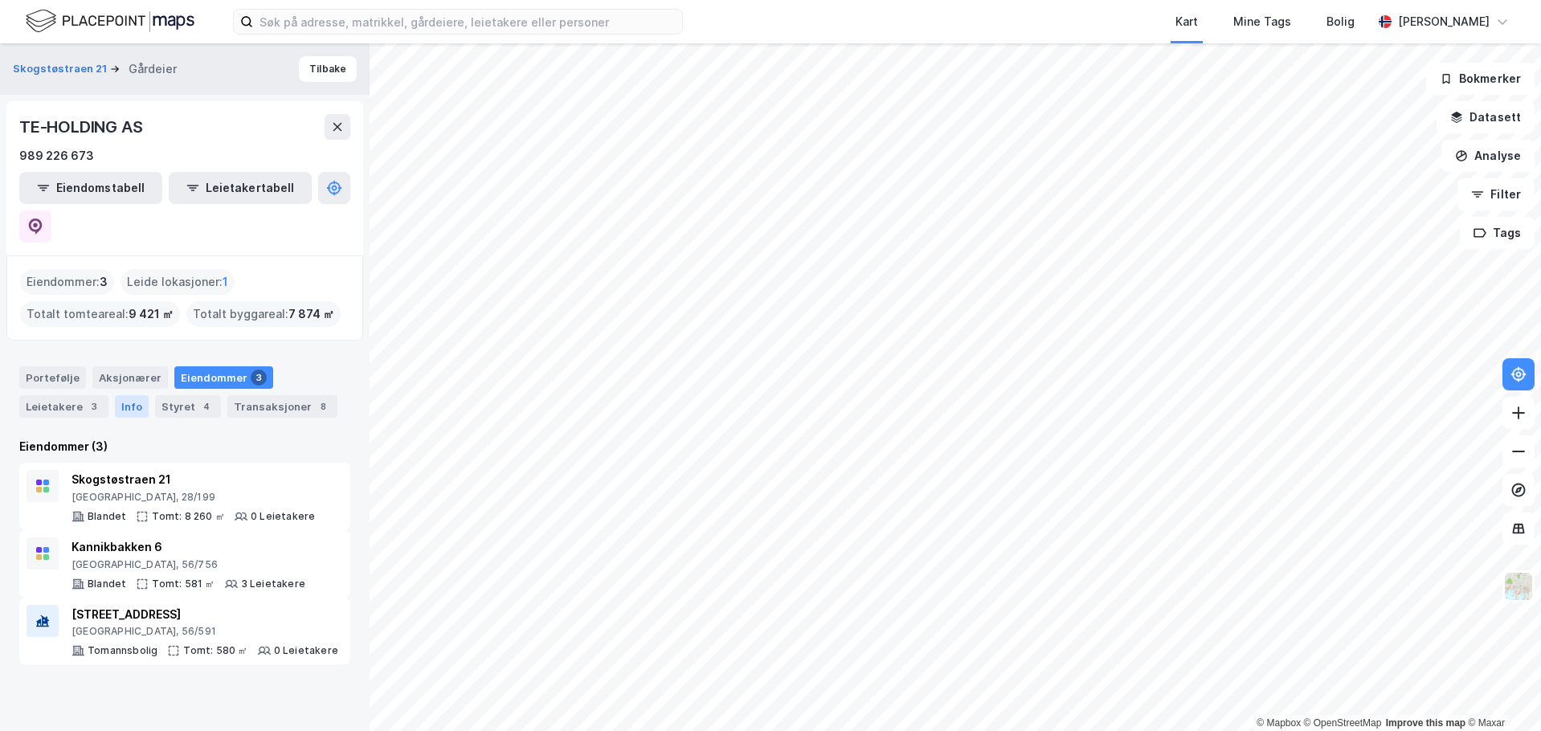
click at [127, 395] on div "Info" at bounding box center [132, 406] width 34 height 23
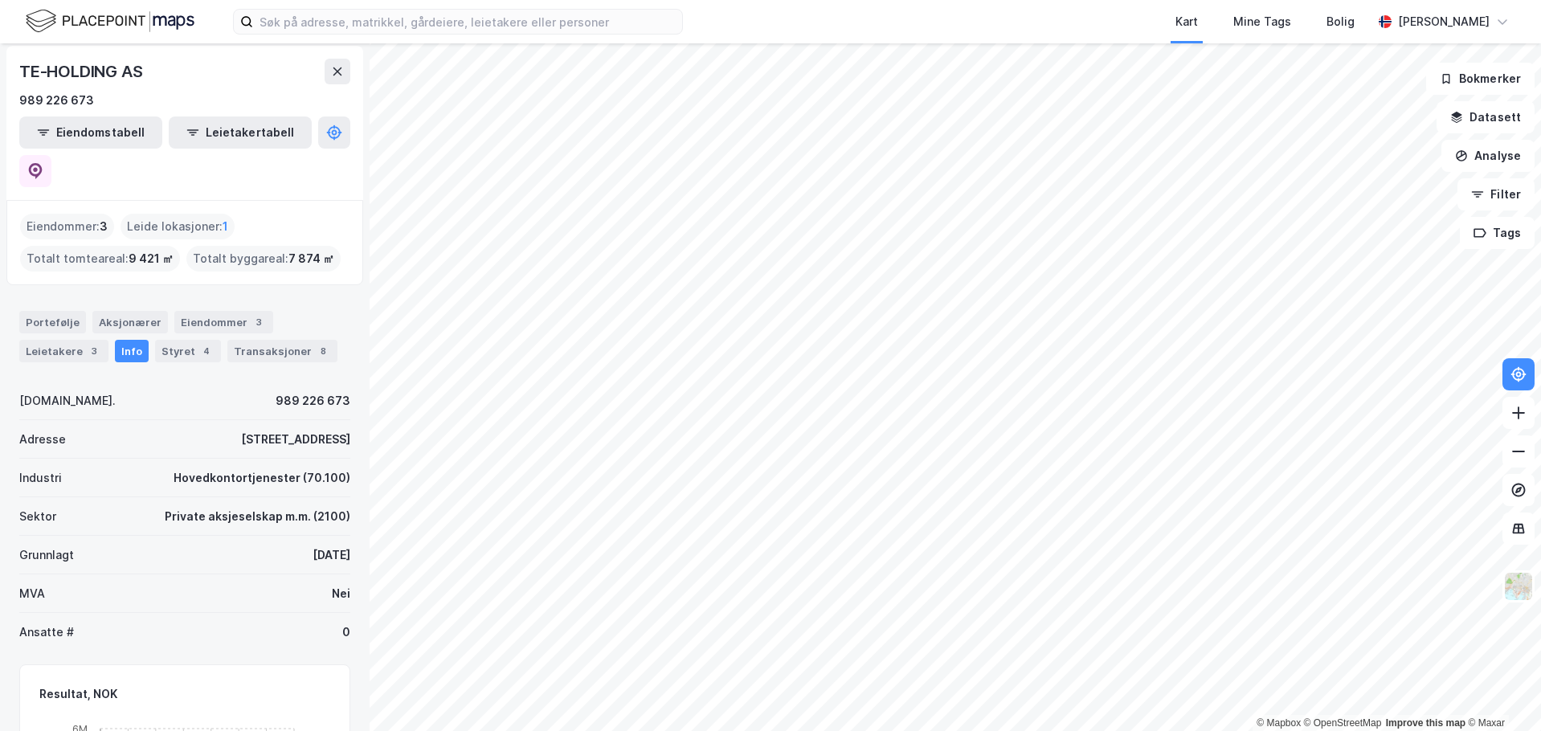
scroll to position [51, 0]
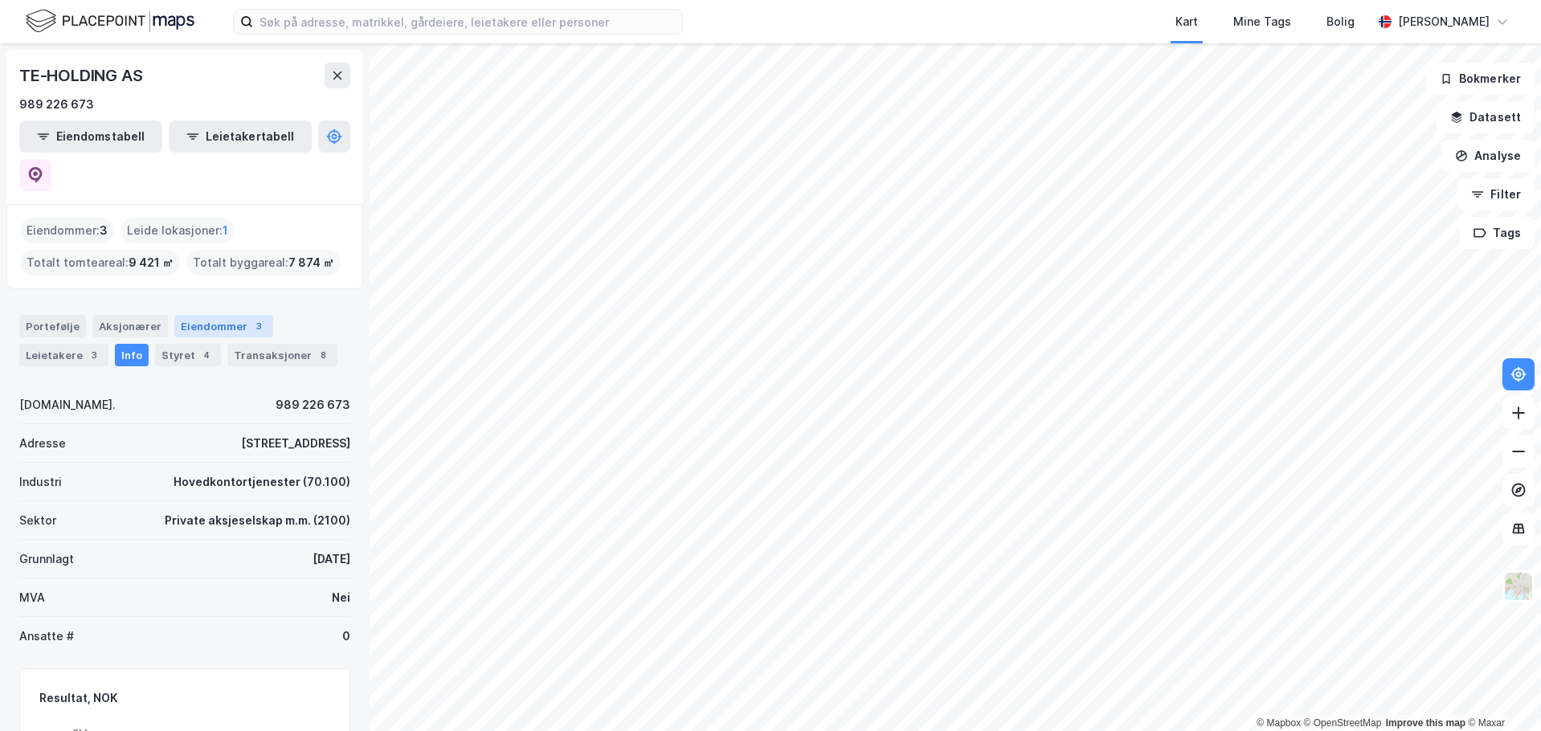
click at [218, 315] on div "Eiendommer 3" at bounding box center [223, 326] width 99 height 23
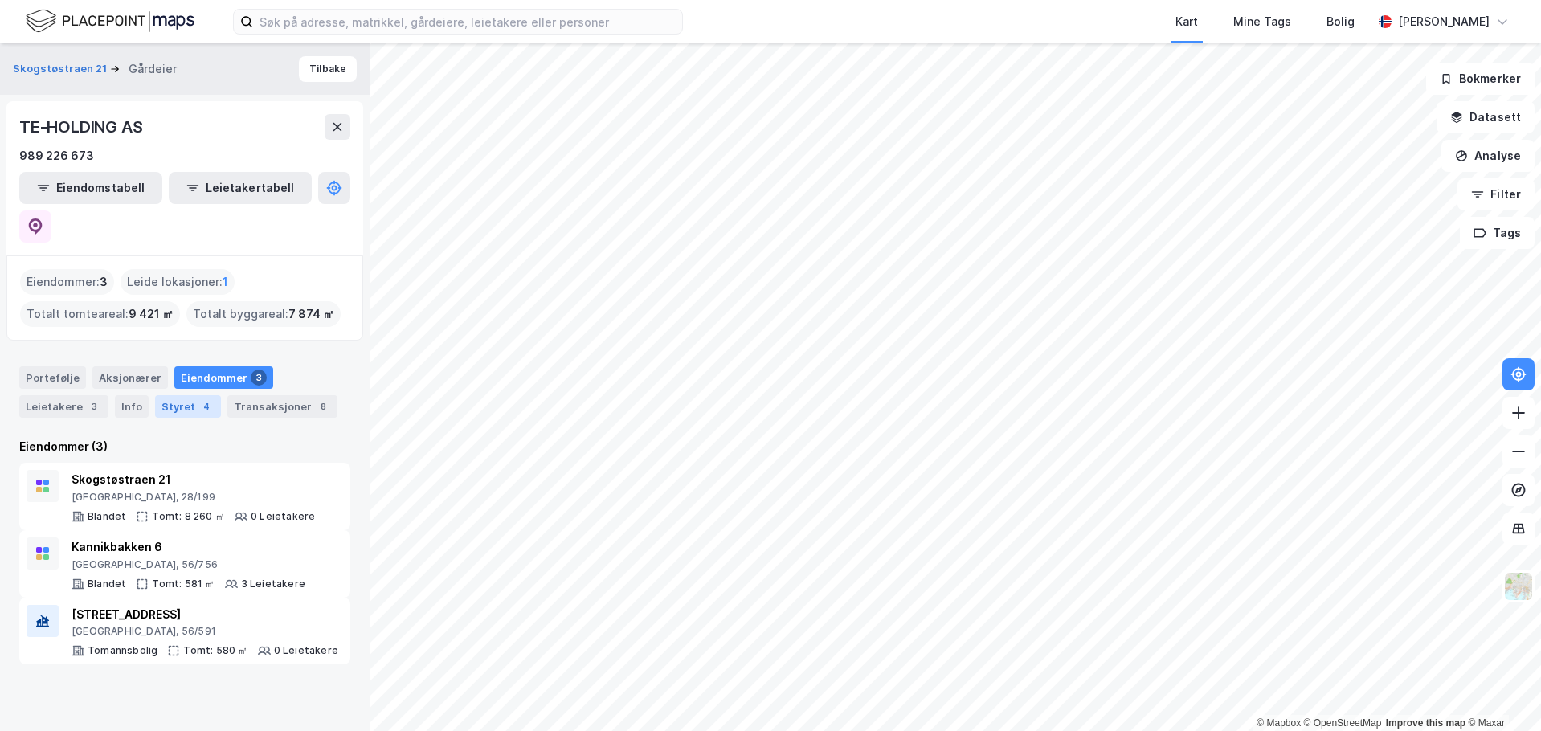
click at [166, 395] on div "Styret 4" at bounding box center [188, 406] width 66 height 23
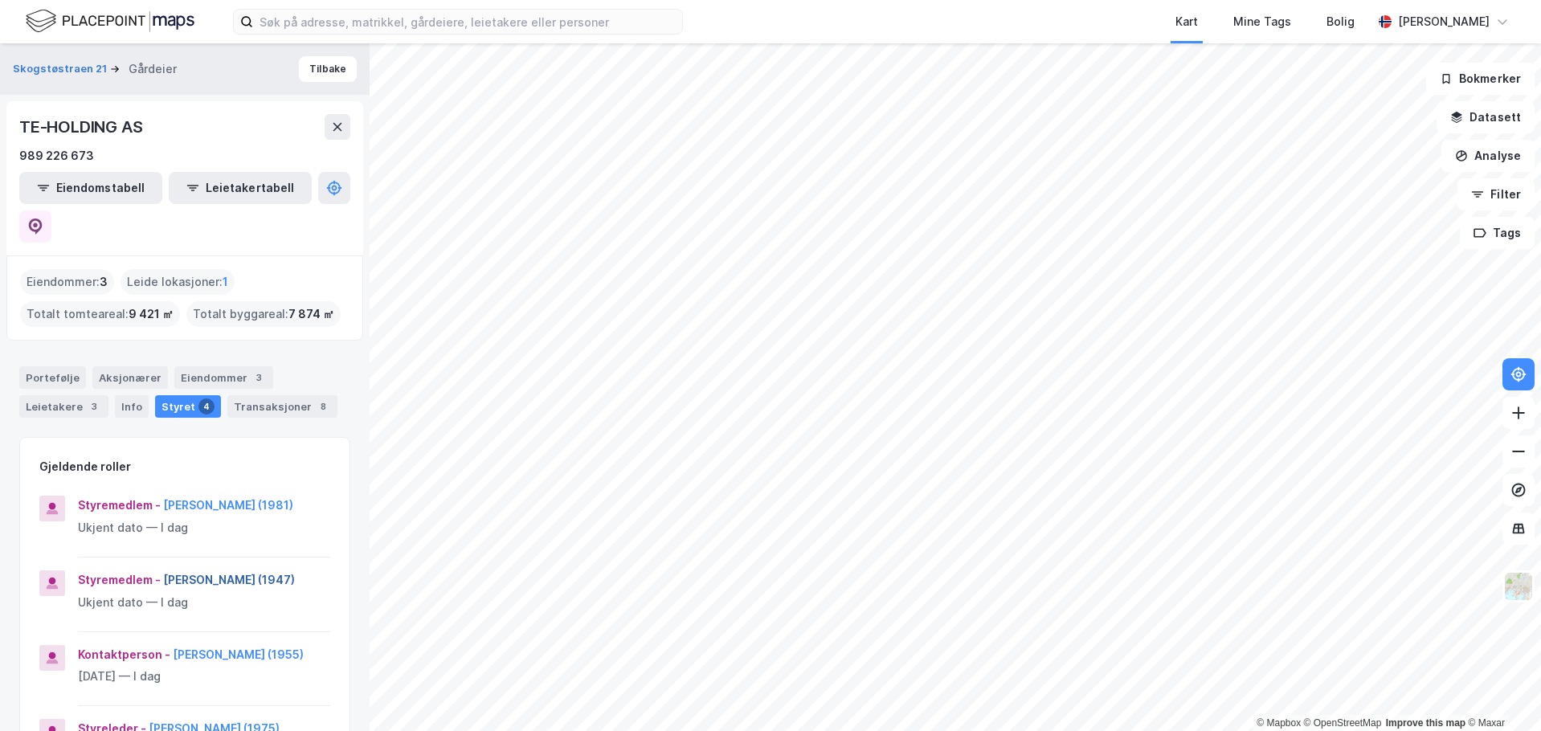
click at [0, 0] on button "[PERSON_NAME] (1947)" at bounding box center [0, 0] width 0 height 0
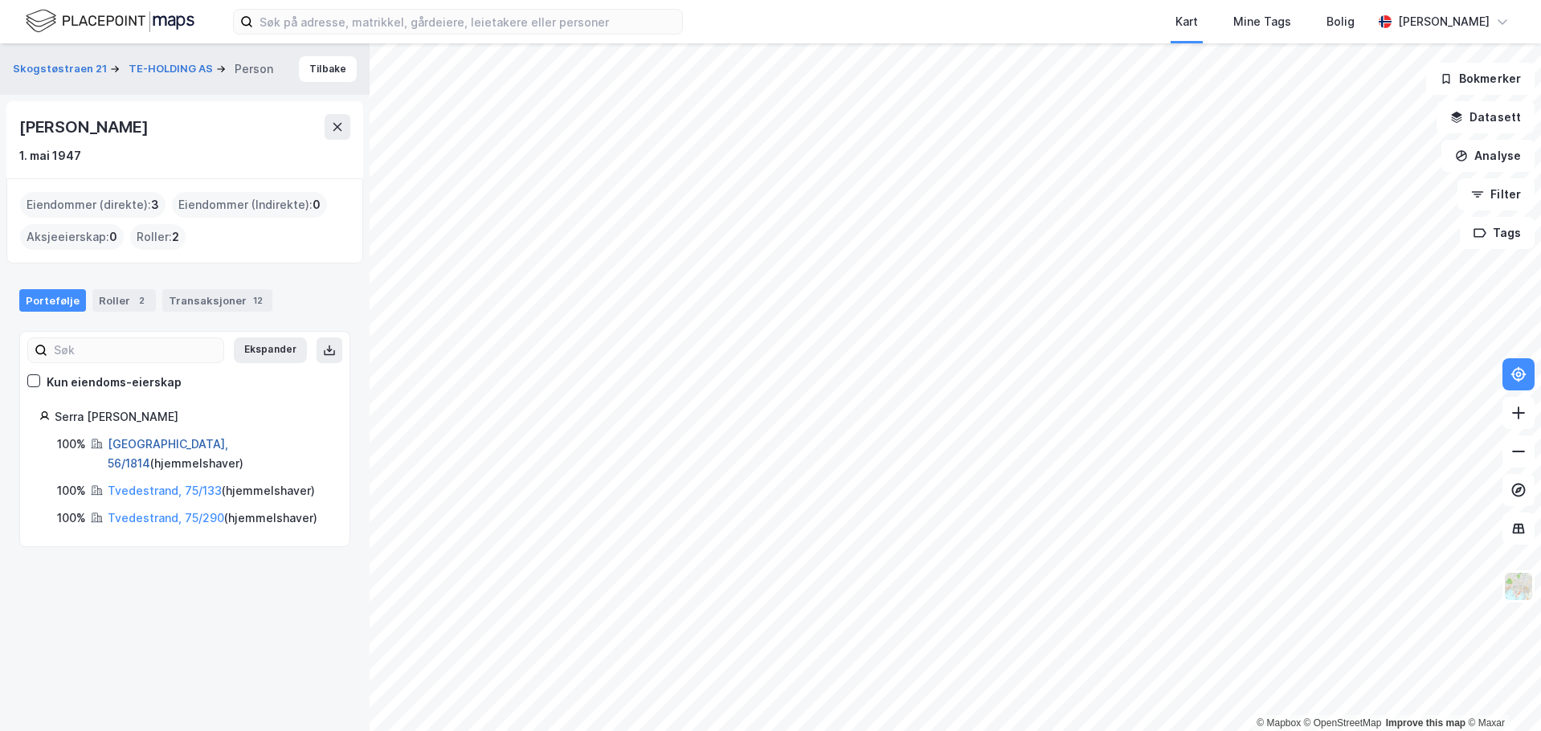
click at [162, 442] on link "[GEOGRAPHIC_DATA], 56/1814" at bounding box center [168, 453] width 121 height 33
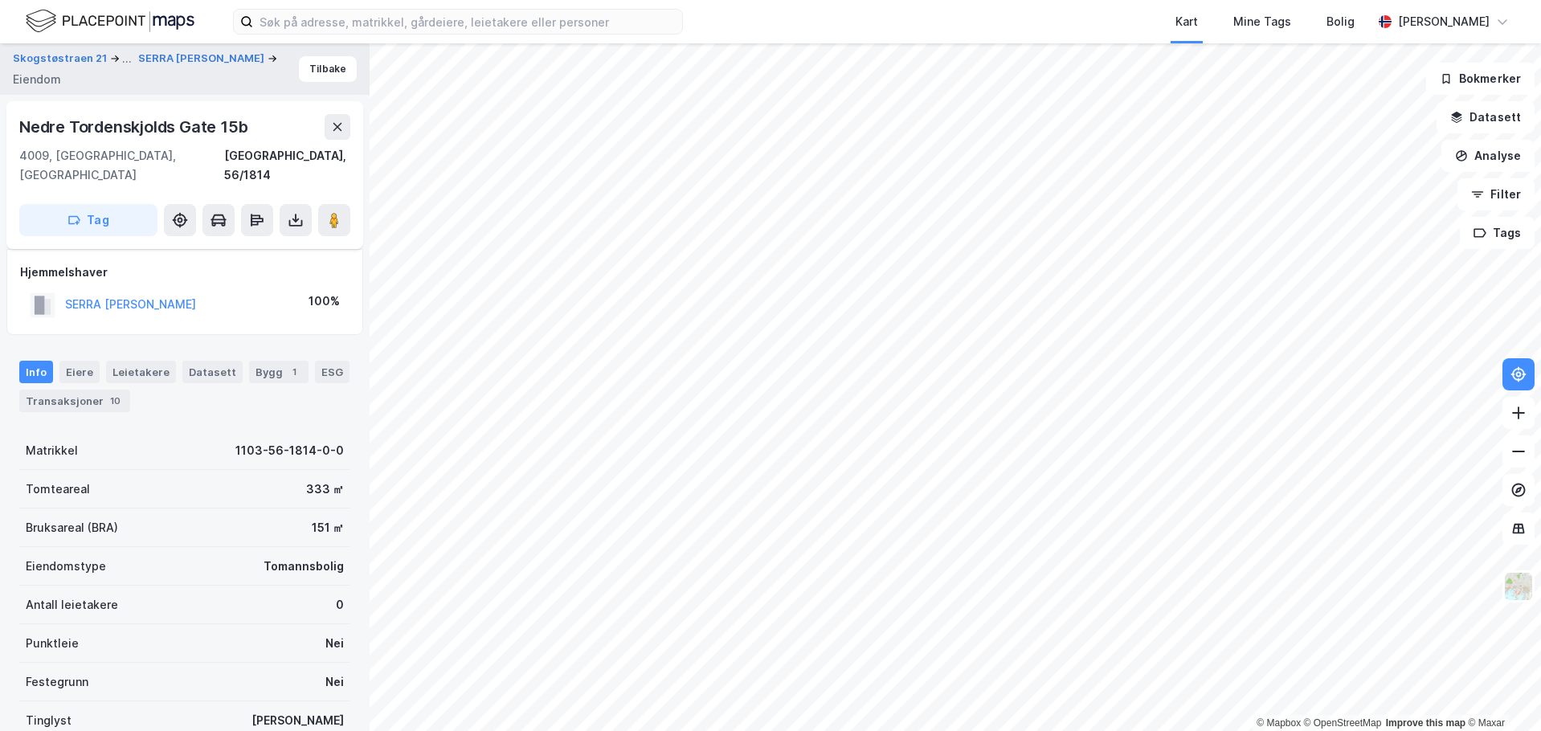
scroll to position [113, 0]
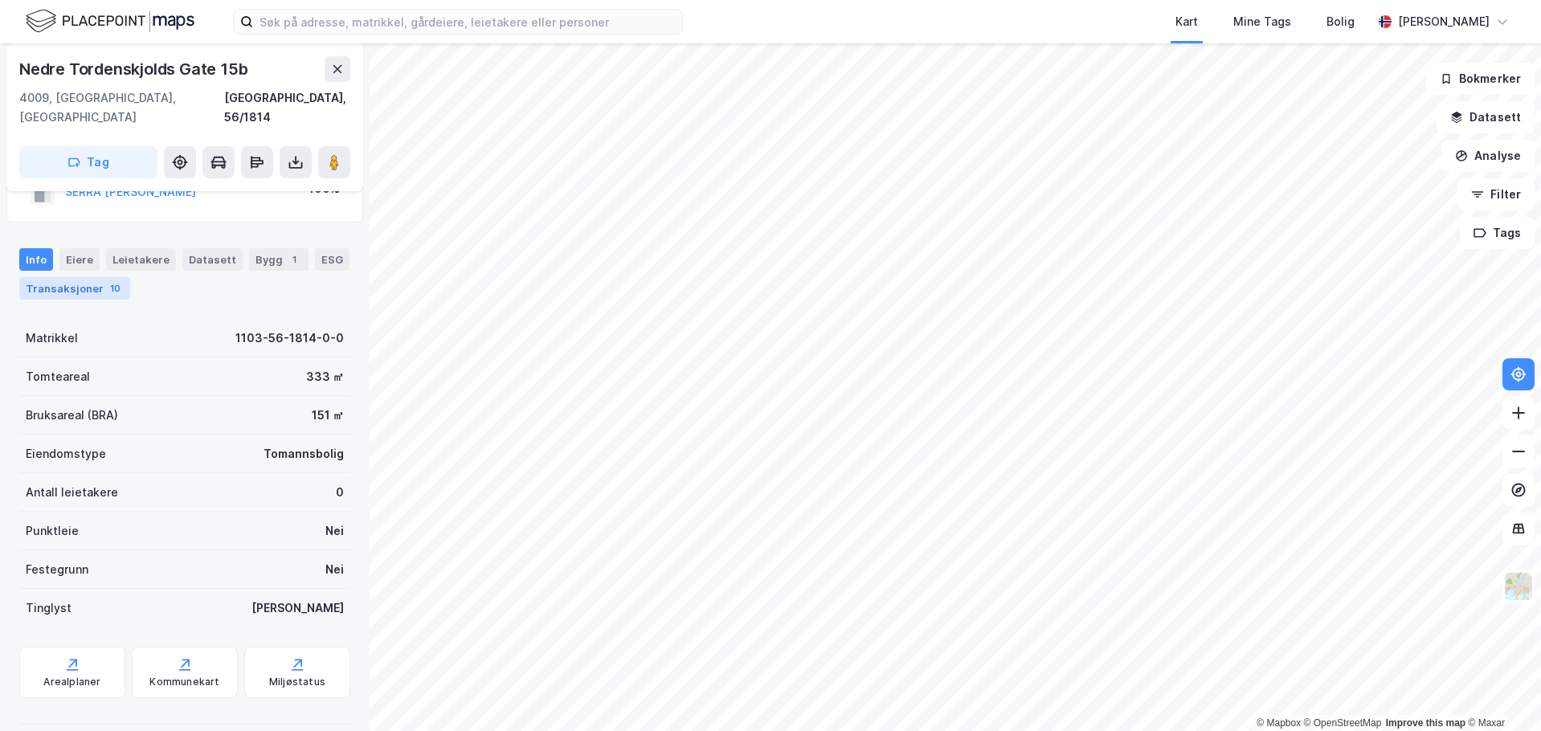
click at [68, 277] on div "Transaksjoner 10" at bounding box center [74, 288] width 111 height 23
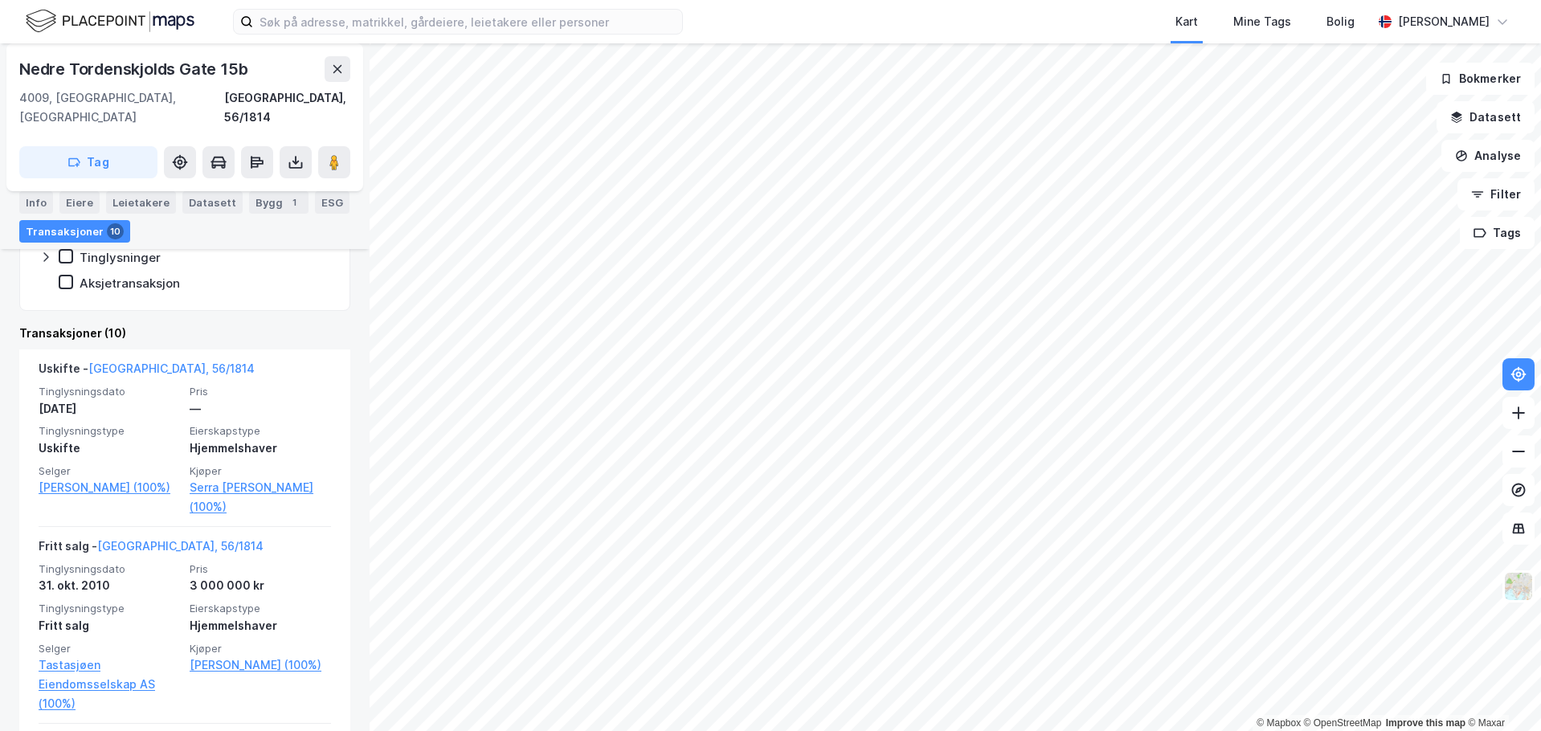
scroll to position [407, 0]
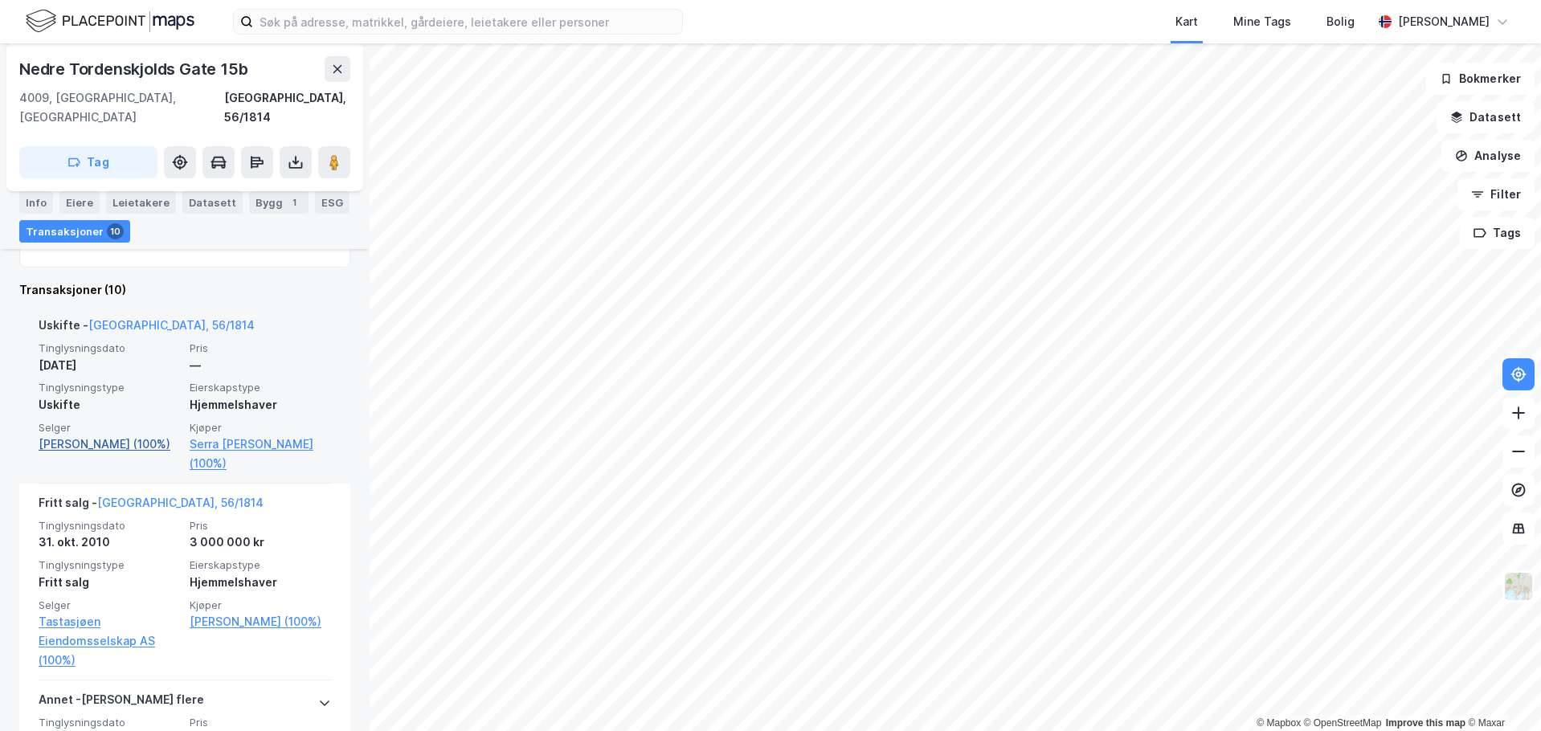
click at [105, 435] on link "[PERSON_NAME] (100%)" at bounding box center [109, 444] width 141 height 19
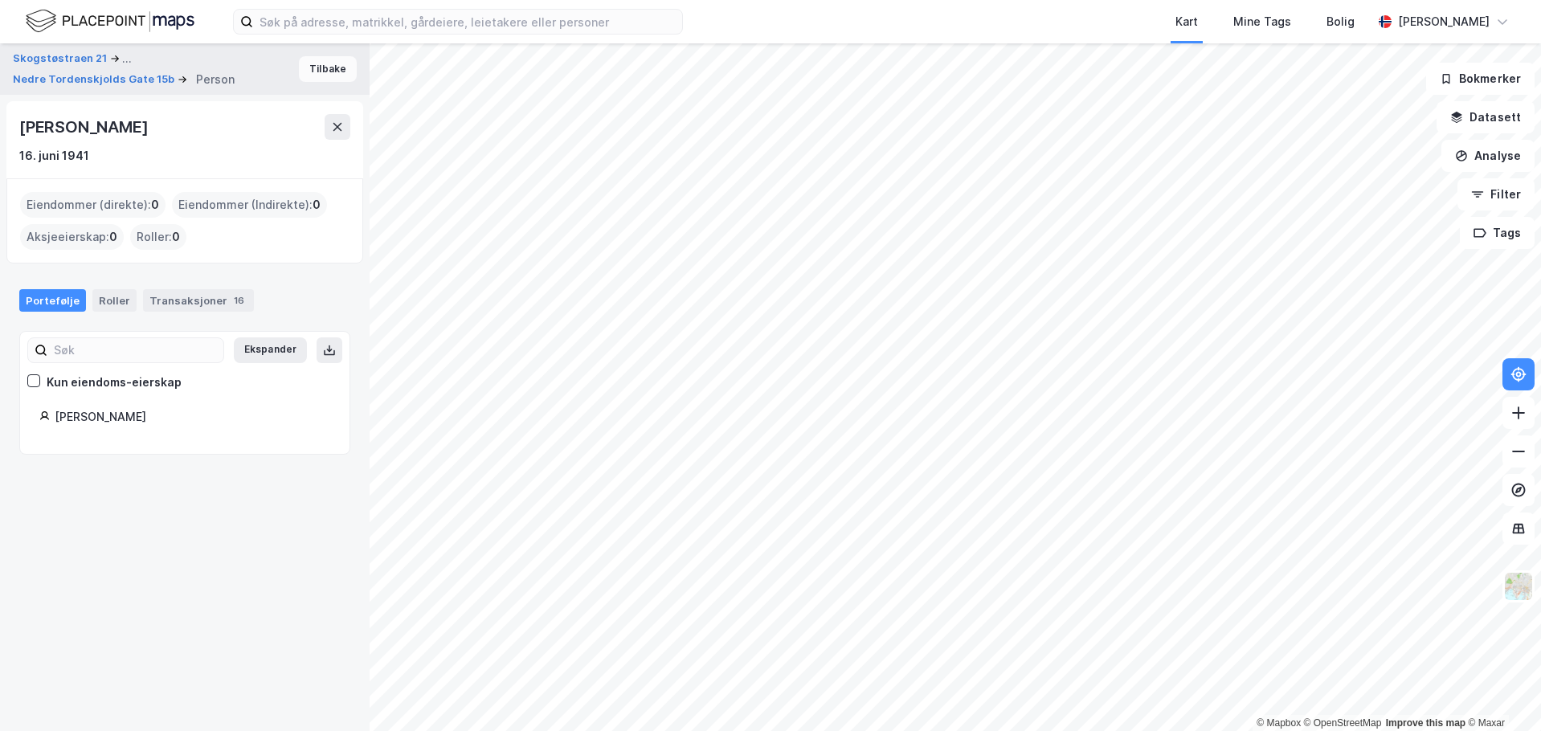
click at [313, 75] on button "Tilbake" at bounding box center [328, 69] width 58 height 26
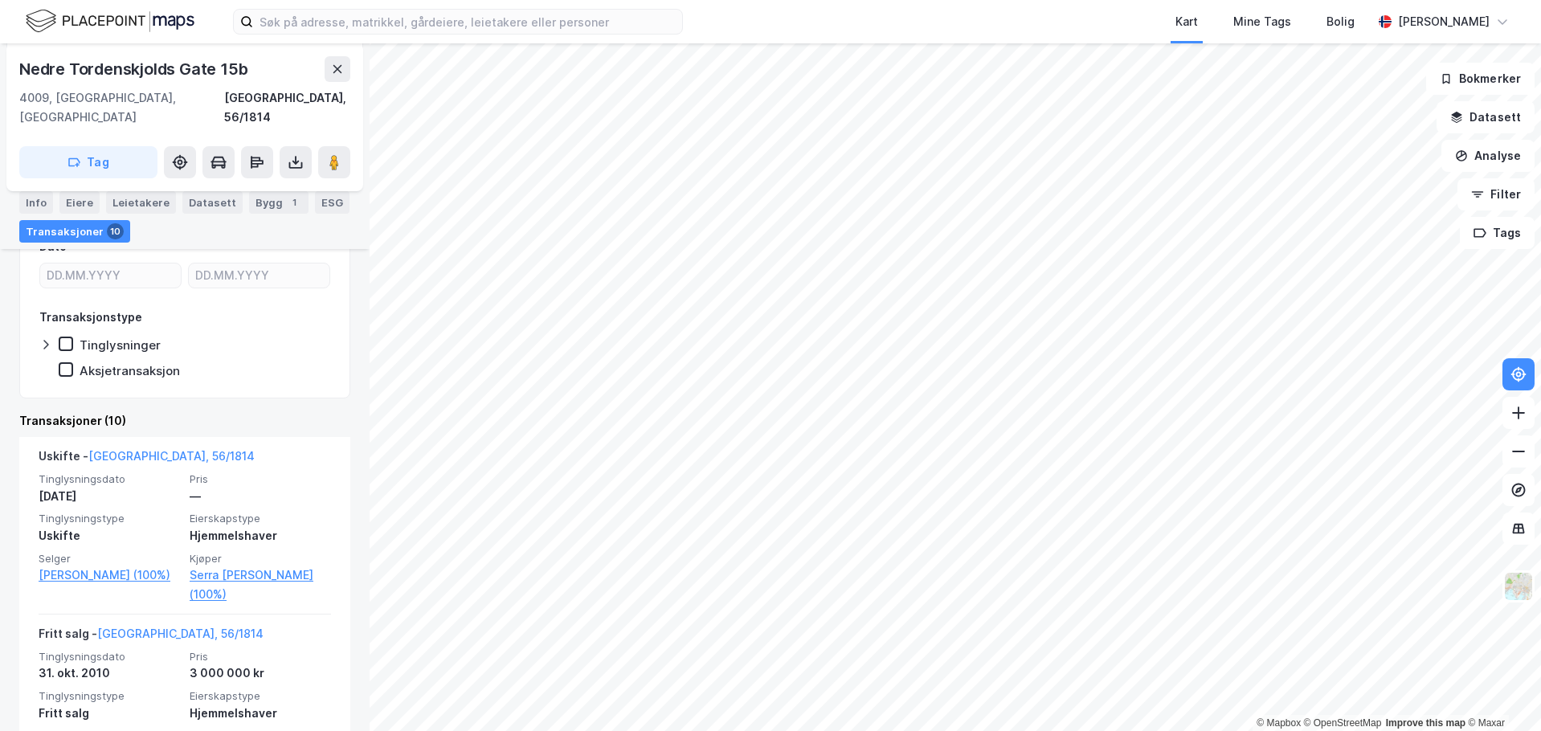
scroll to position [321, 0]
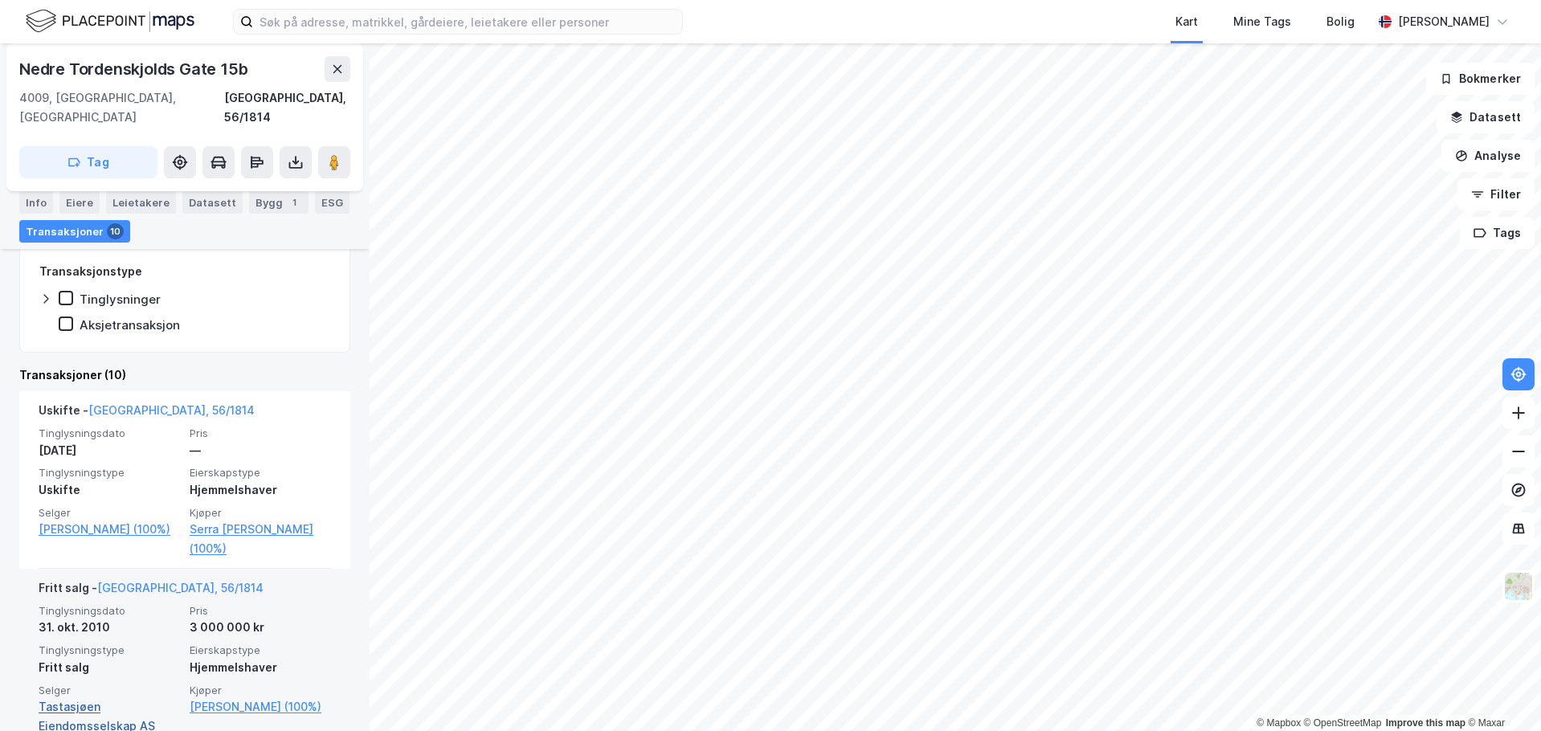
click at [88, 698] on link "Tastasjøen Eiendomsselskap AS (100%)" at bounding box center [109, 727] width 141 height 58
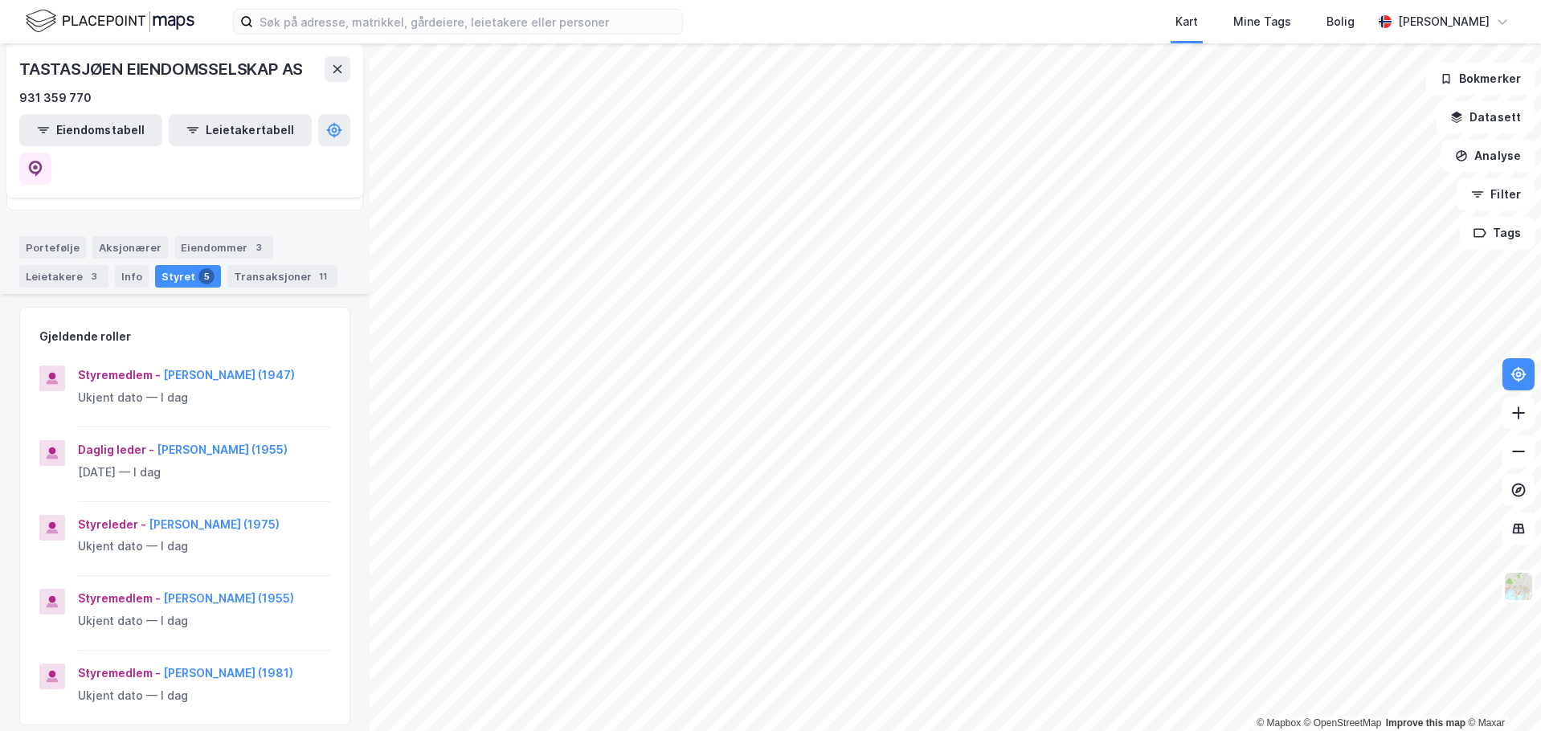
scroll to position [161, 0]
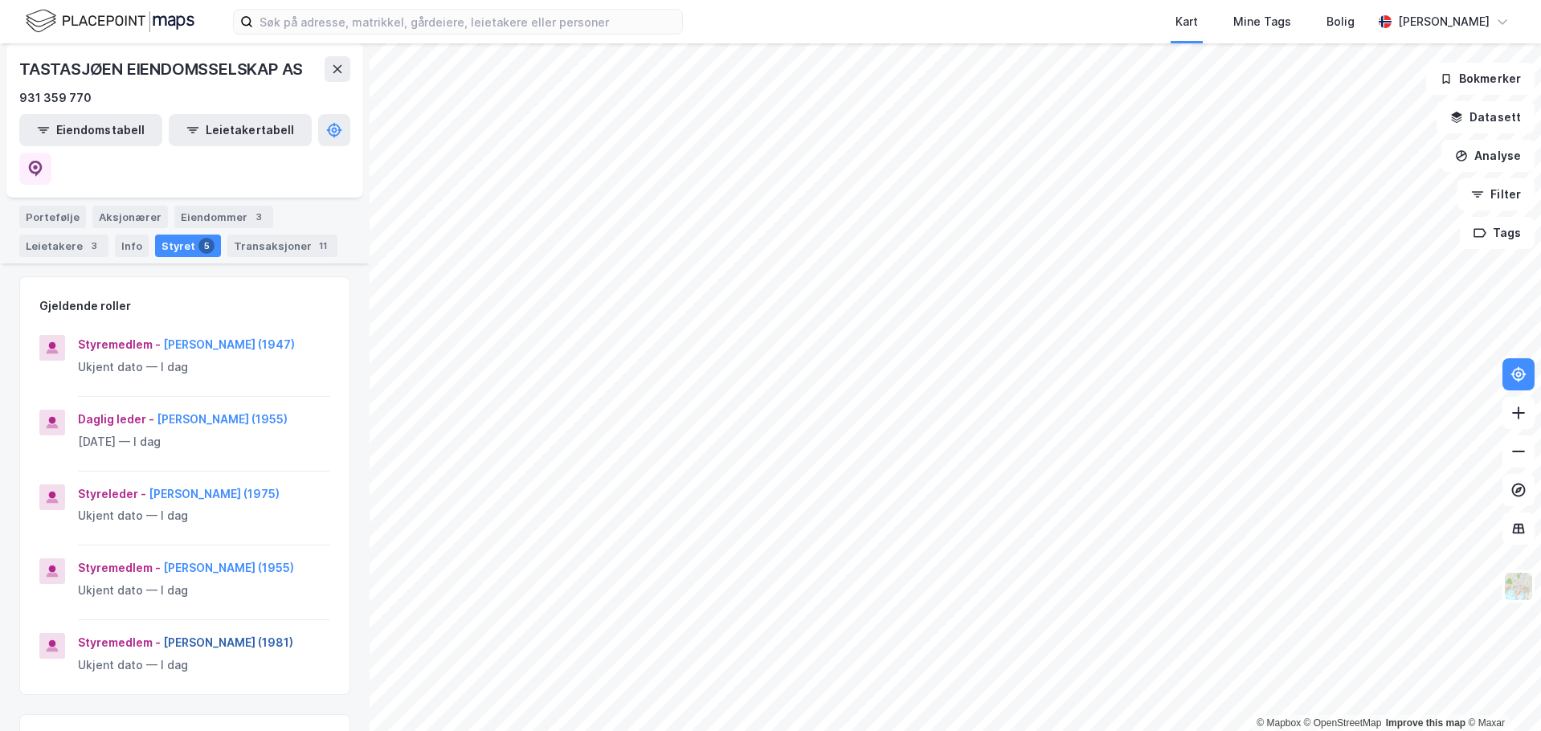
click at [0, 0] on button "[PERSON_NAME] (1981)" at bounding box center [0, 0] width 0 height 0
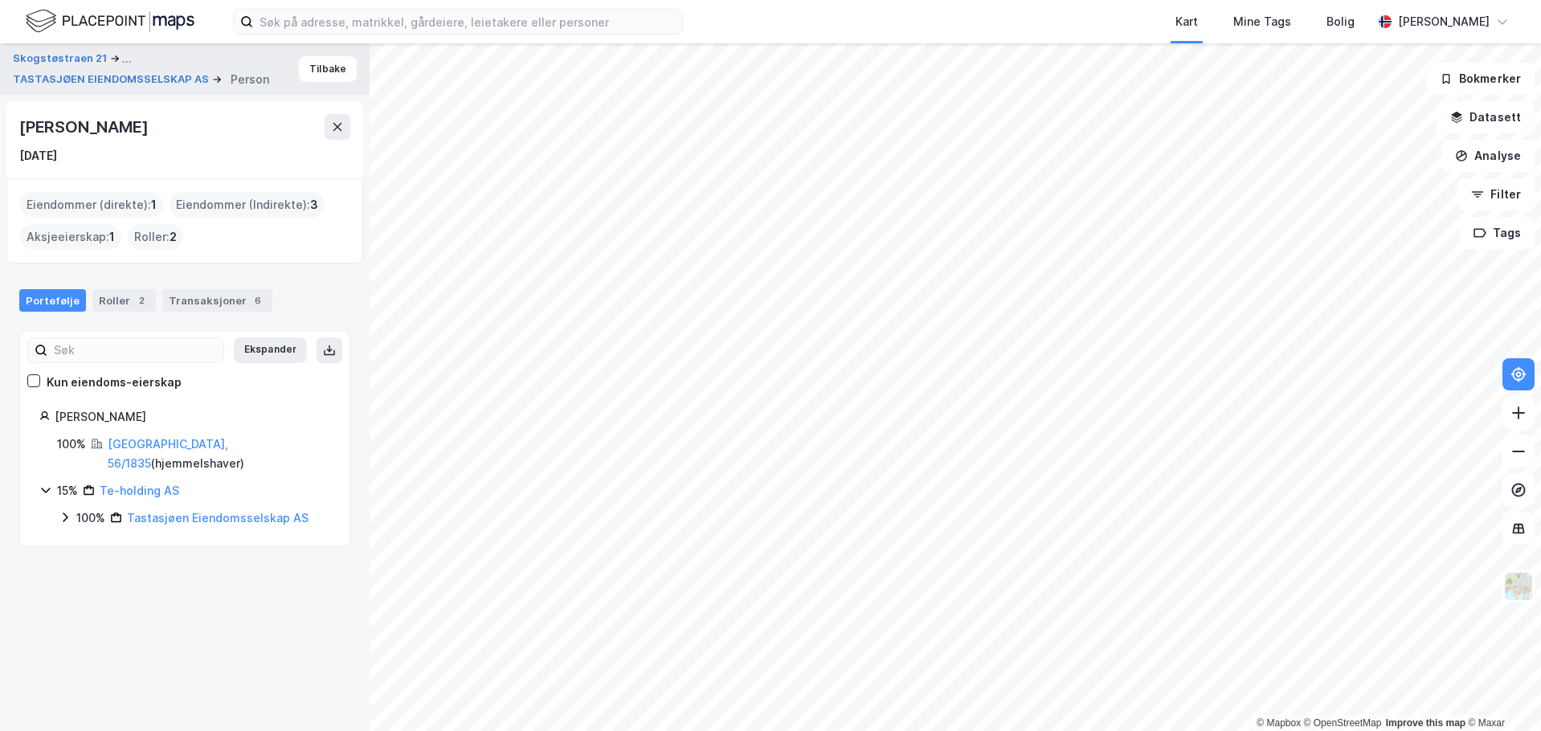
drag, startPoint x: 133, startPoint y: 129, endPoint x: 25, endPoint y: 136, distance: 107.9
click at [25, 136] on div "[PERSON_NAME]" at bounding box center [85, 127] width 132 height 26
copy div "[PERSON_NAME]"
